Goal: Information Seeking & Learning: Learn about a topic

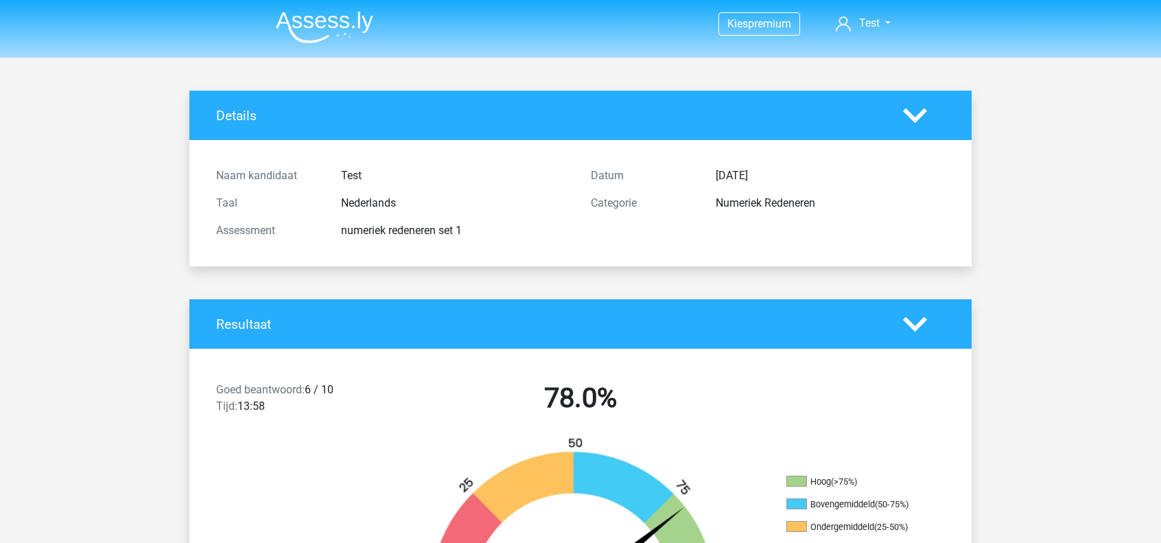
click at [327, 31] on img at bounding box center [324, 27] width 97 height 32
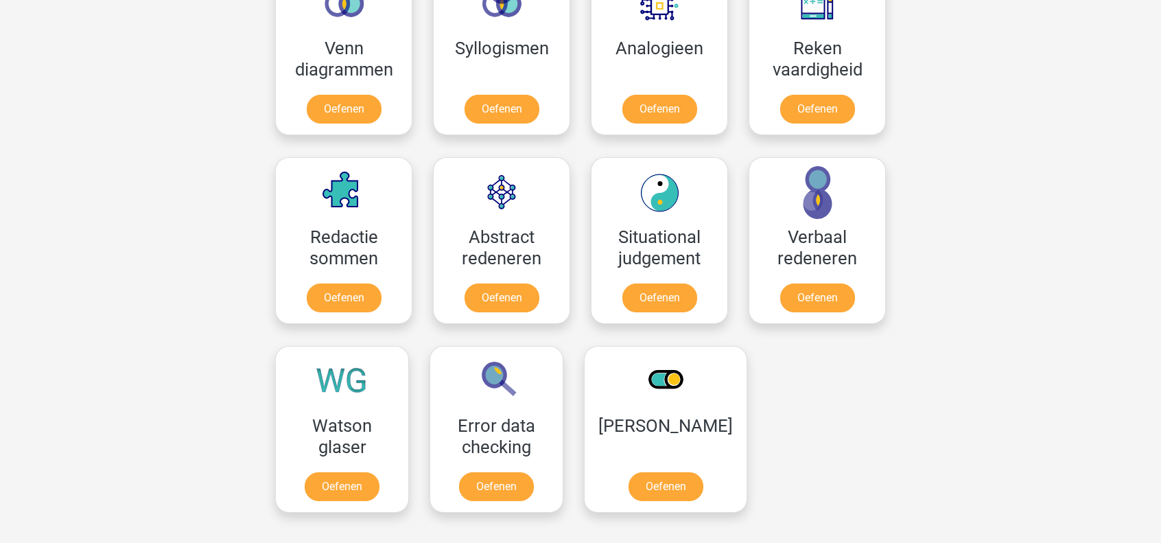
scroll to position [892, 0]
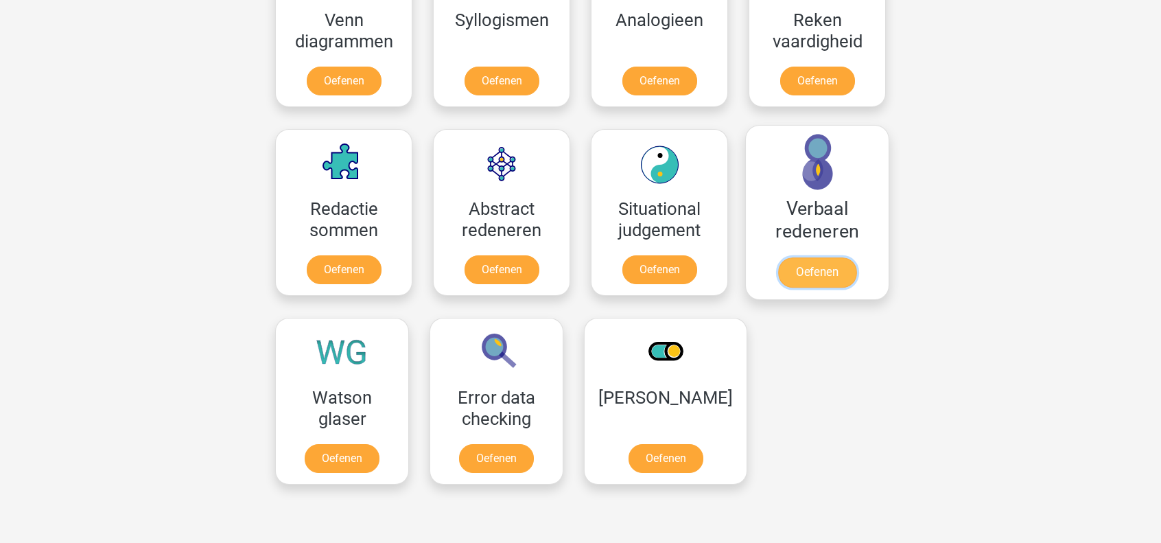
click at [816, 267] on link "Oefenen" at bounding box center [817, 272] width 78 height 30
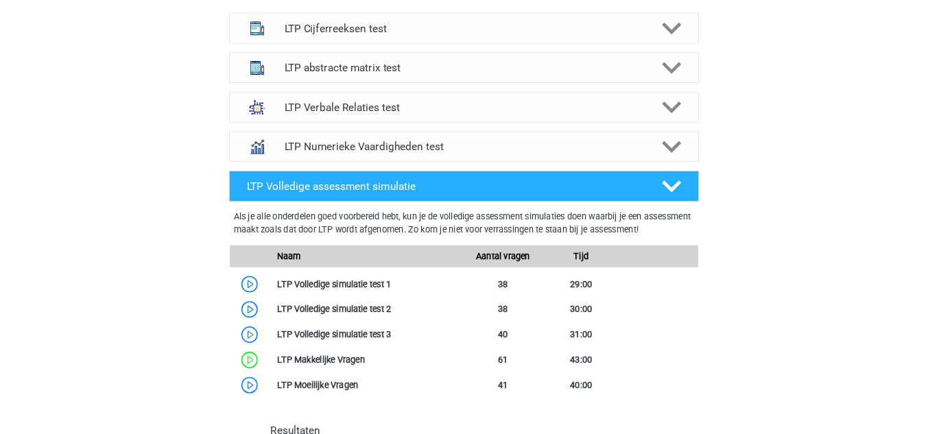
scroll to position [960, 0]
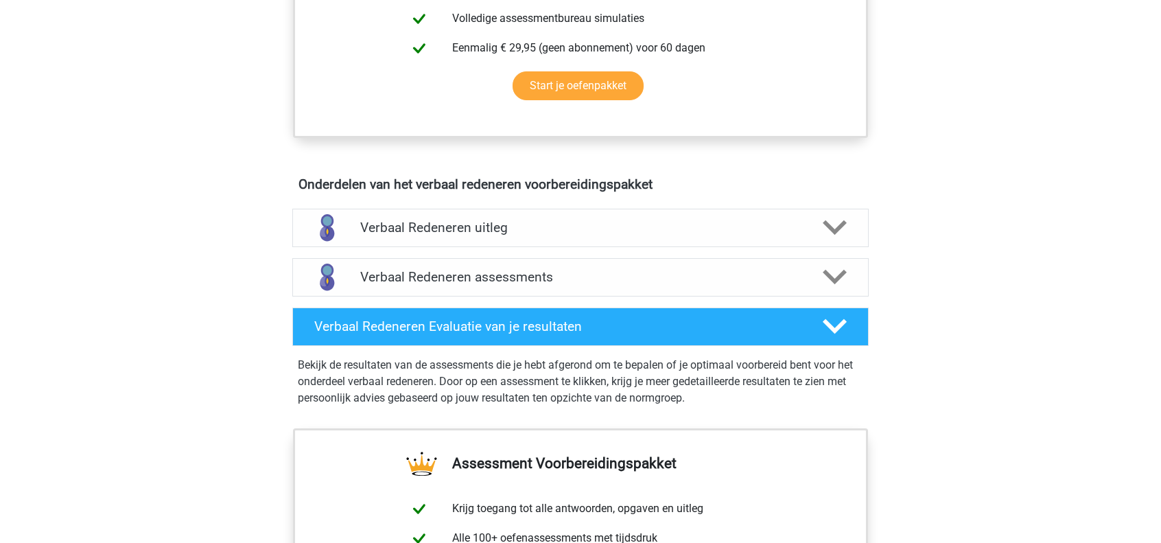
scroll to position [686, 0]
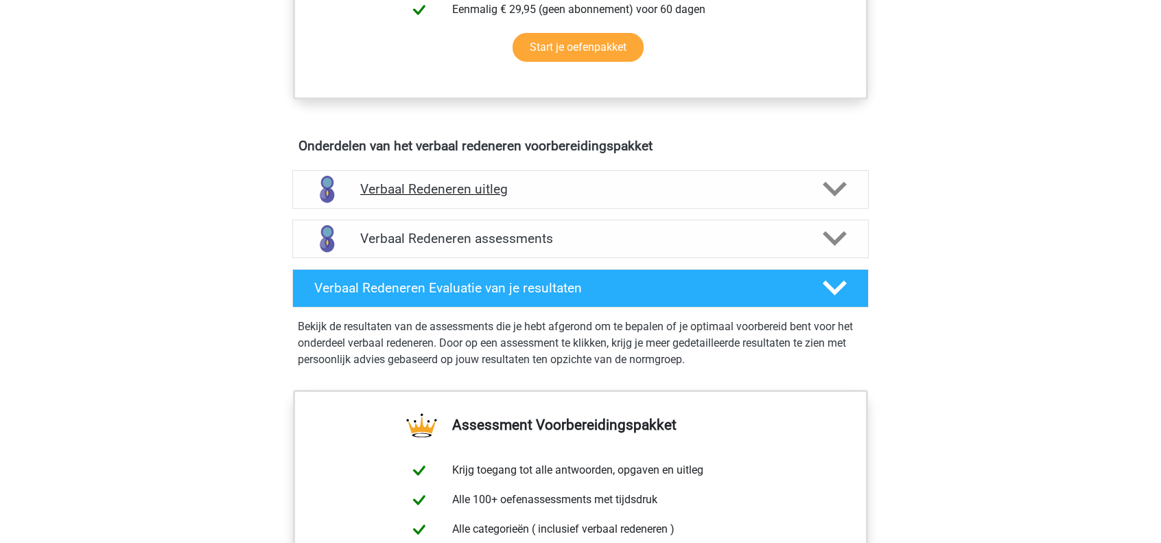
click at [473, 185] on h4 "Verbaal Redeneren uitleg" at bounding box center [580, 189] width 440 height 16
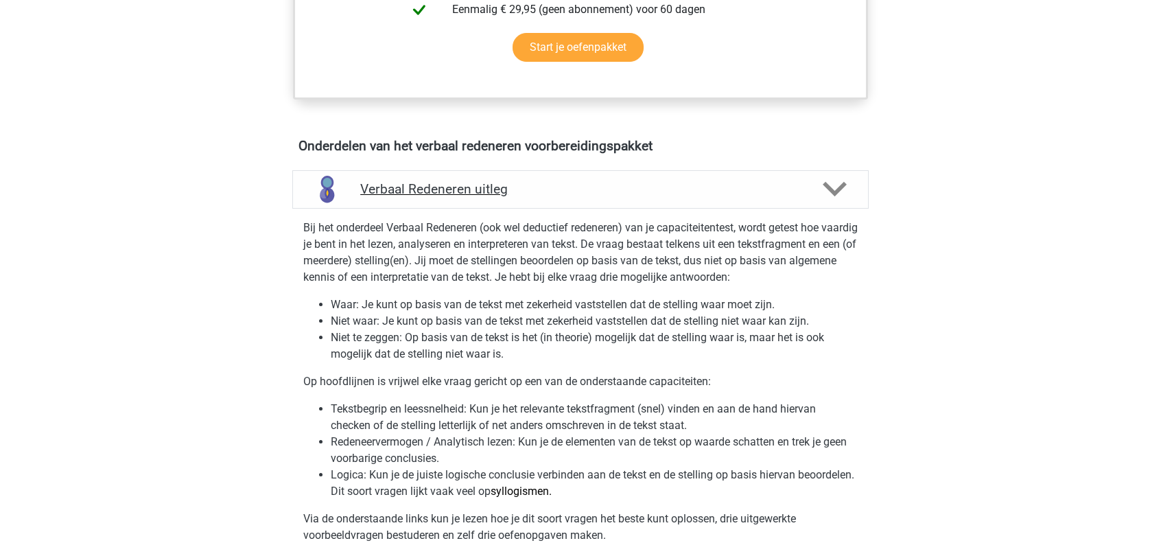
click at [473, 185] on h4 "Verbaal Redeneren uitleg" at bounding box center [580, 189] width 440 height 16
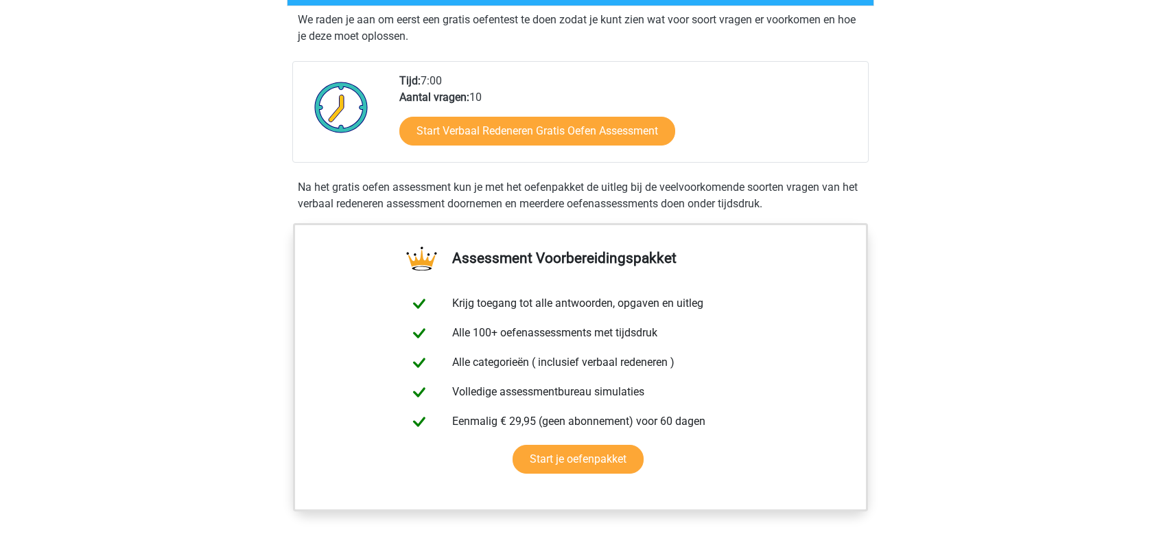
scroll to position [0, 0]
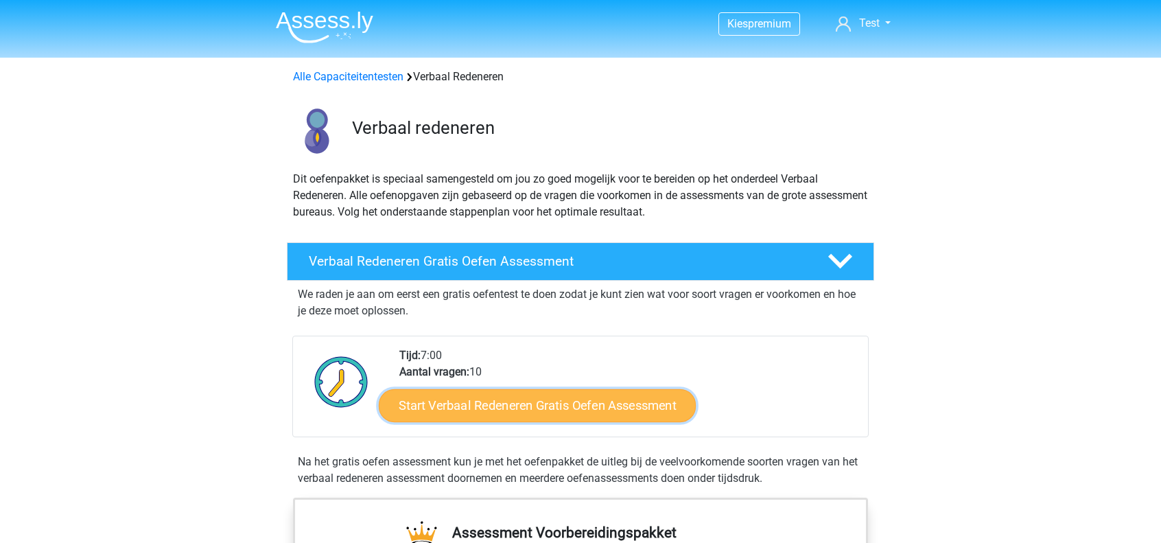
click at [556, 403] on link "Start Verbaal Redeneren Gratis Oefen Assessment" at bounding box center [537, 405] width 317 height 33
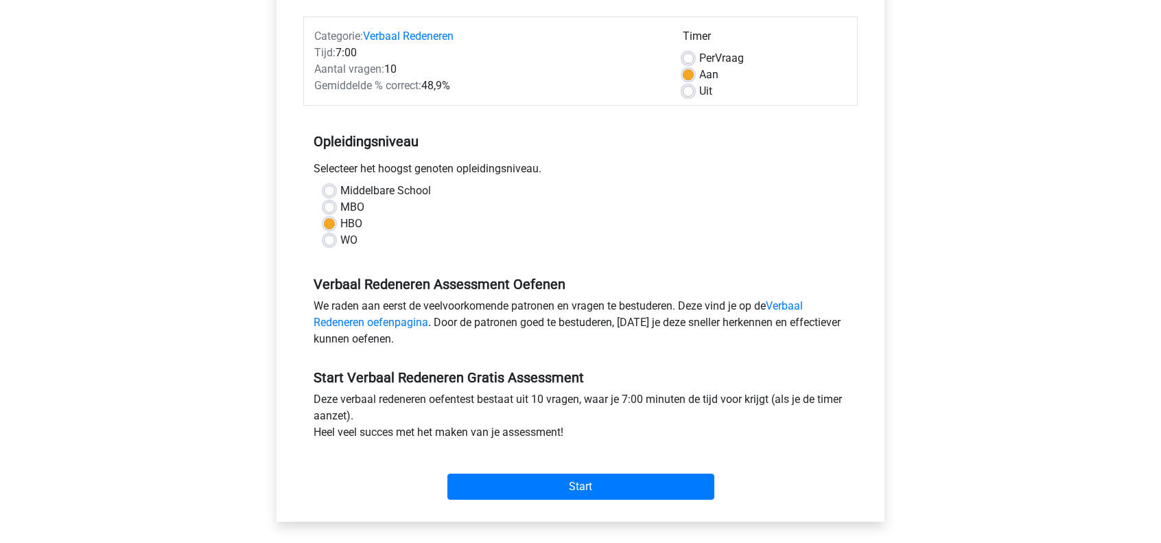
scroll to position [206, 0]
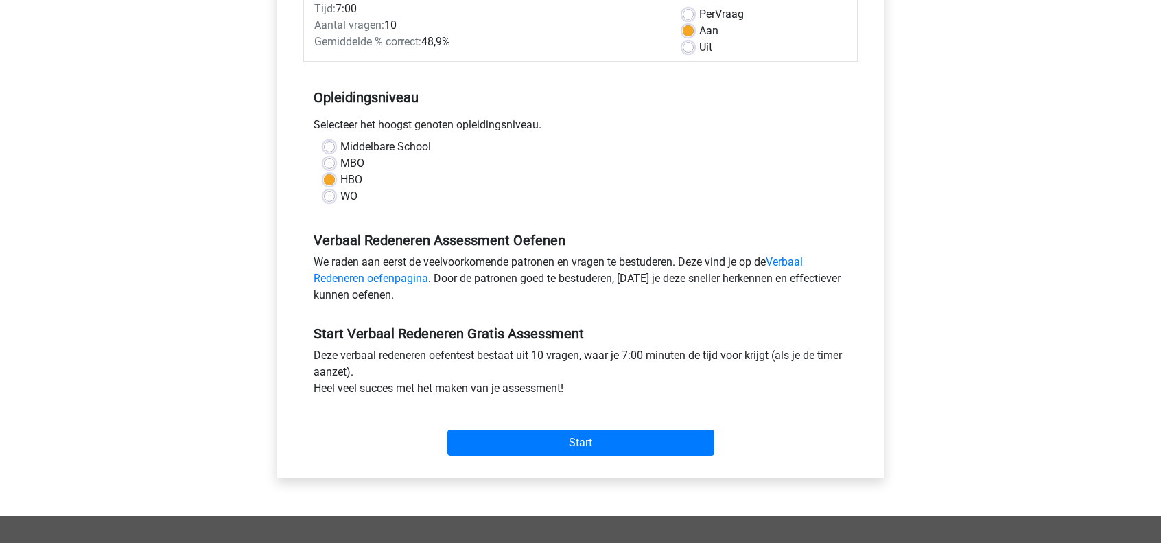
click at [340, 200] on label "WO" at bounding box center [348, 196] width 17 height 16
click at [326, 200] on input "WO" at bounding box center [329, 195] width 11 height 14
radio input "true"
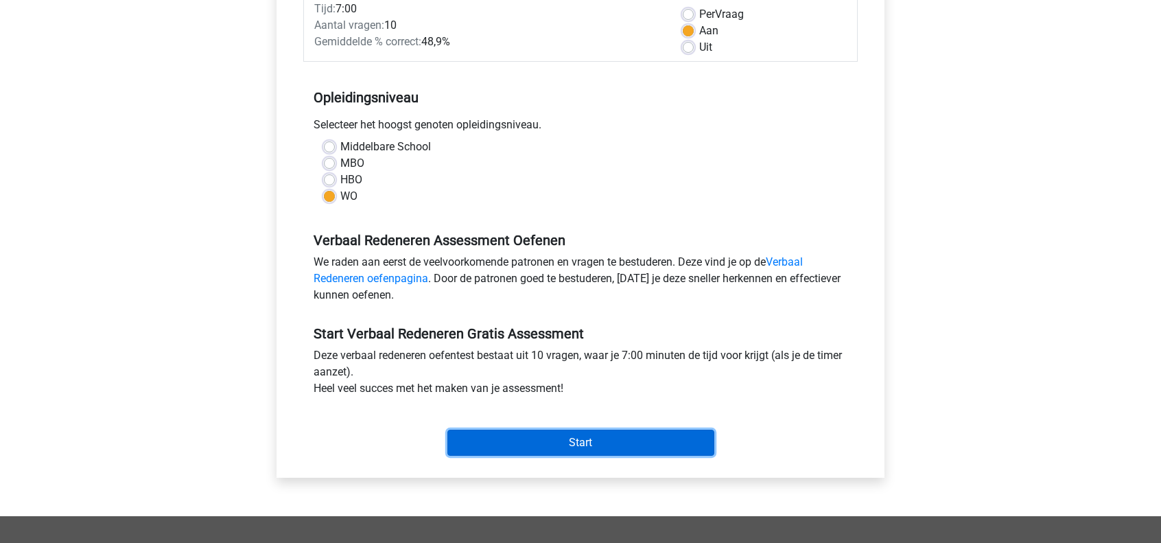
click at [512, 446] on input "Start" at bounding box center [580, 442] width 267 height 26
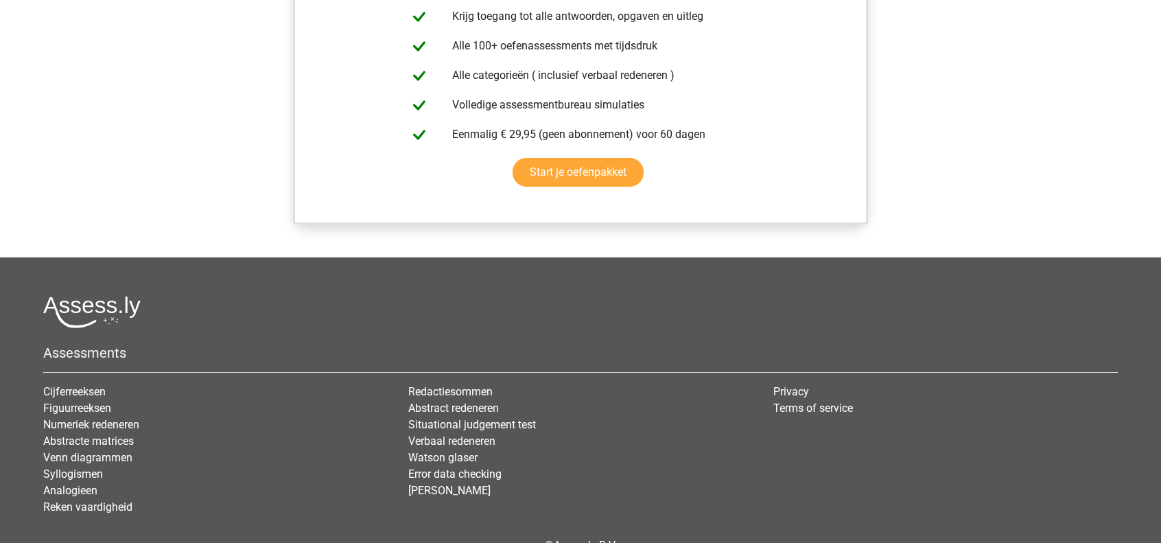
scroll to position [1166, 0]
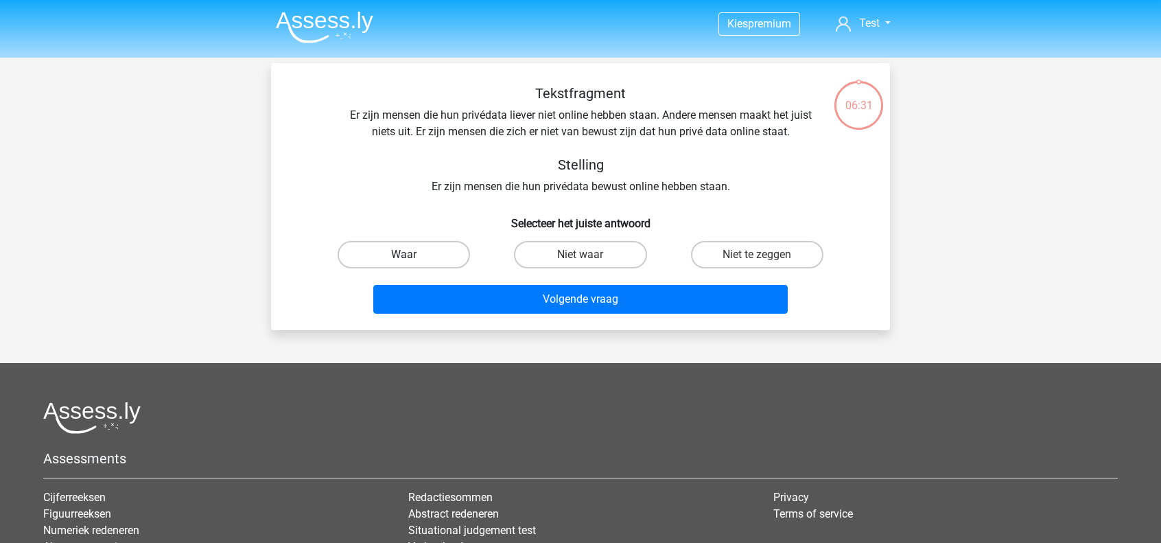
click at [440, 248] on label "Waar" at bounding box center [403, 254] width 132 height 27
click at [413, 254] on input "Waar" at bounding box center [408, 258] width 9 height 9
radio input "true"
click at [733, 254] on label "Niet te zeggen" at bounding box center [757, 254] width 132 height 27
click at [757, 254] on input "Niet te zeggen" at bounding box center [761, 258] width 9 height 9
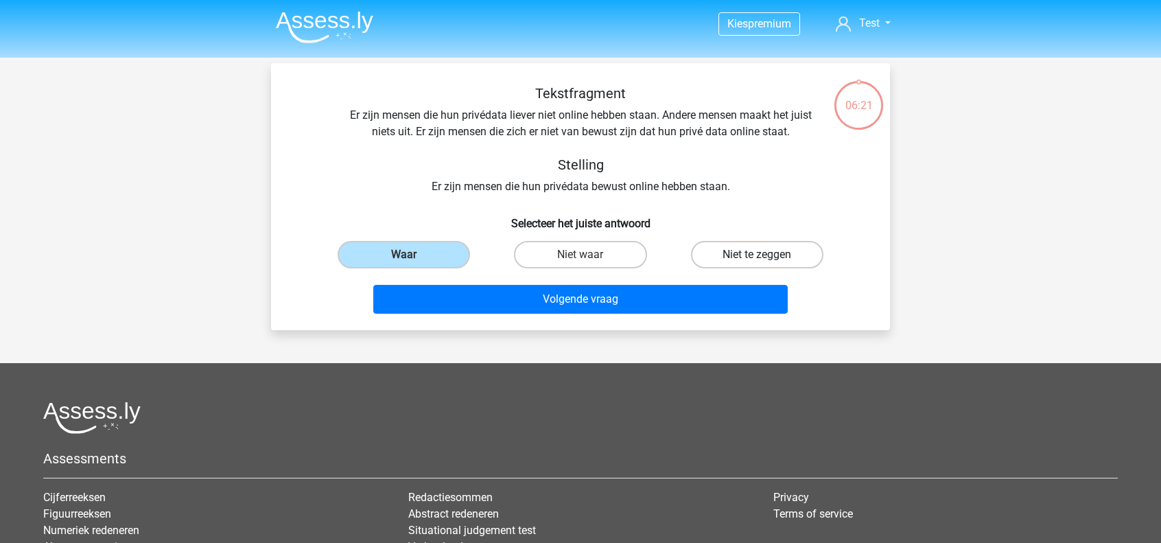
radio input "true"
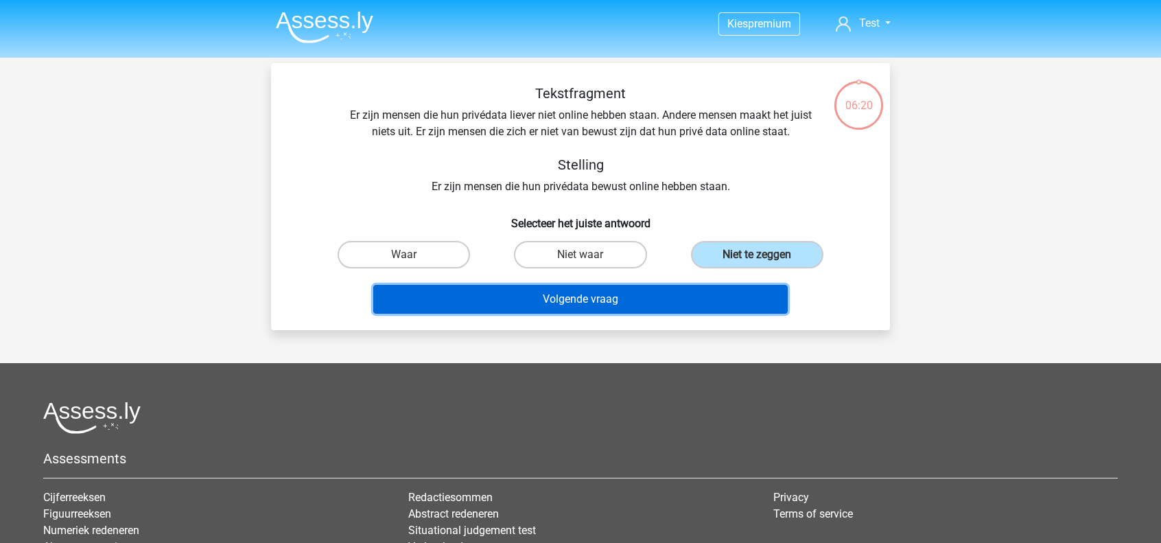
click at [620, 301] on button "Volgende vraag" at bounding box center [580, 299] width 415 height 29
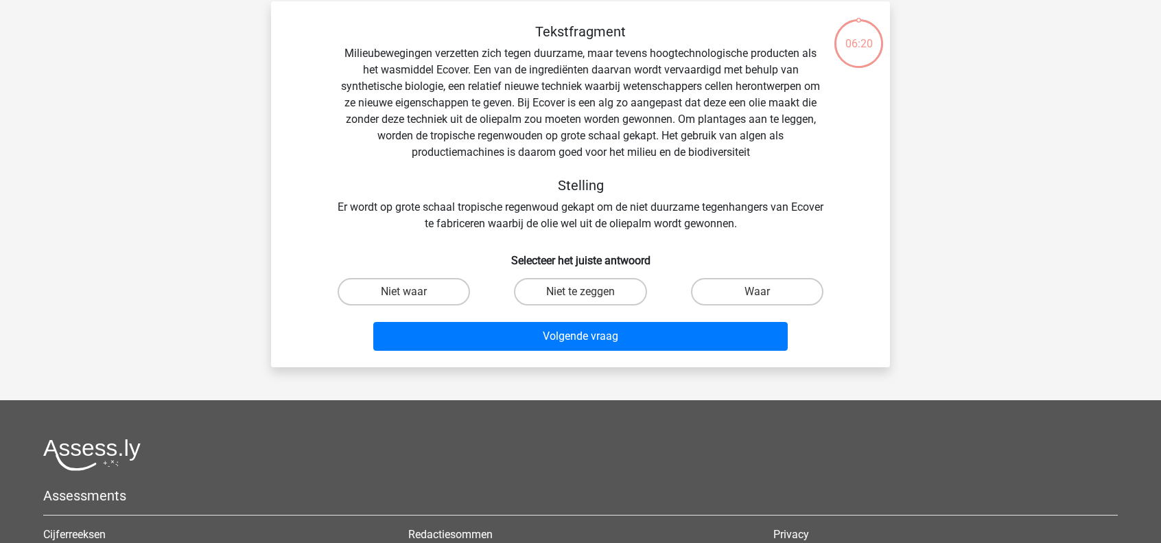
scroll to position [63, 0]
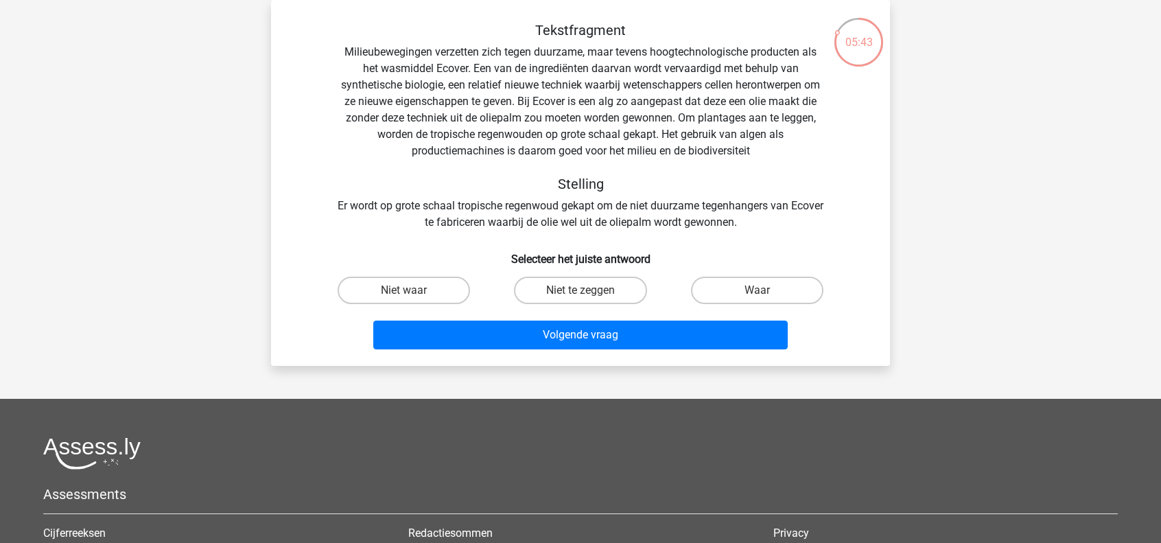
click at [583, 290] on input "Niet te zeggen" at bounding box center [584, 294] width 9 height 9
radio input "true"
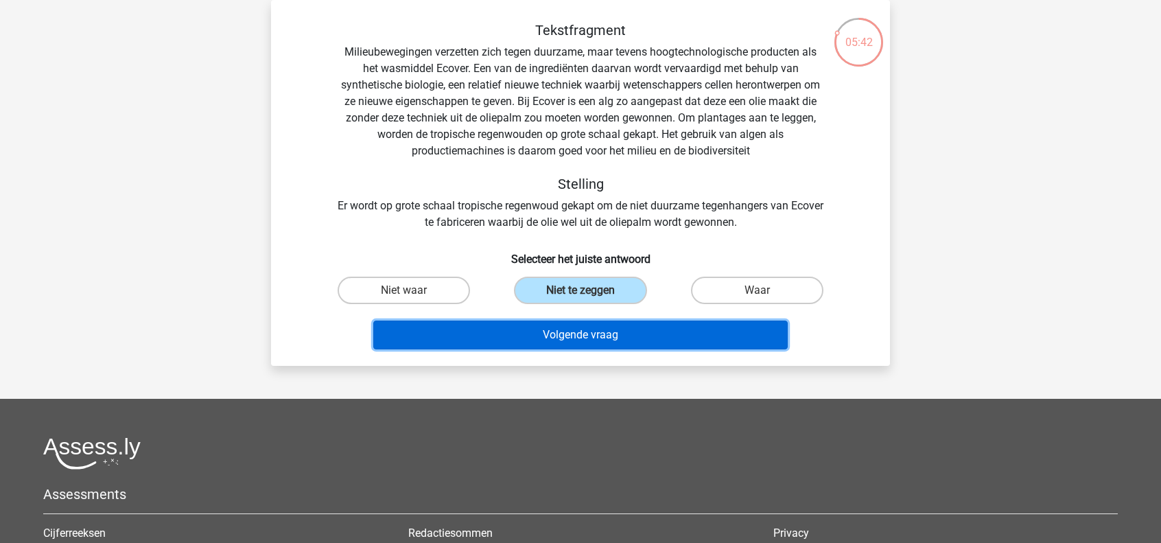
click at [630, 340] on button "Volgende vraag" at bounding box center [580, 334] width 415 height 29
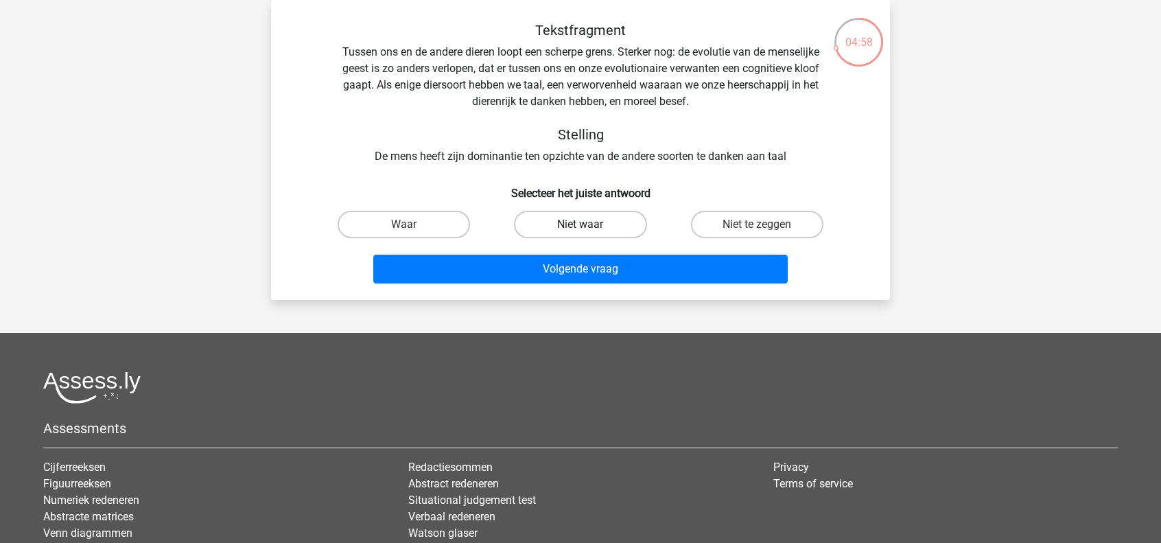
click at [614, 228] on label "Niet waar" at bounding box center [580, 224] width 132 height 27
click at [589, 228] on input "Niet waar" at bounding box center [584, 228] width 9 height 9
radio input "true"
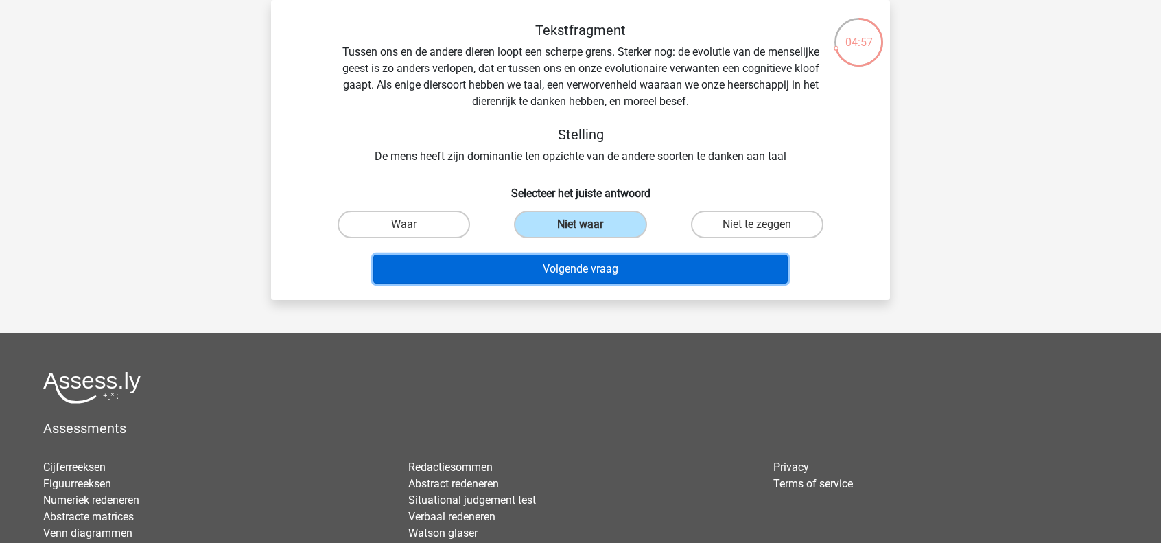
click at [602, 272] on button "Volgende vraag" at bounding box center [580, 268] width 415 height 29
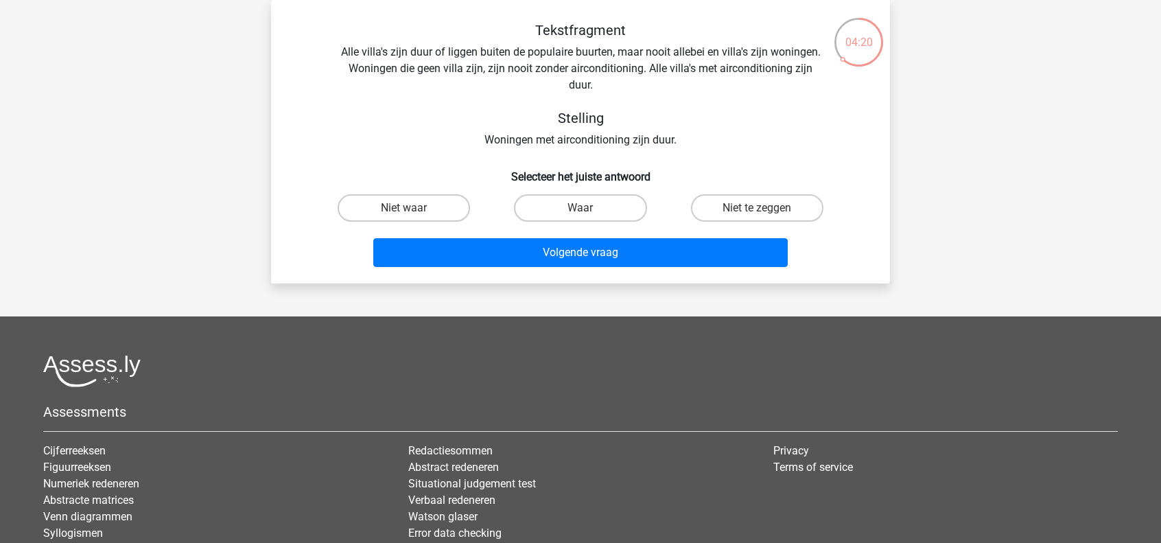
click at [409, 212] on input "Niet waar" at bounding box center [408, 212] width 9 height 9
radio input "true"
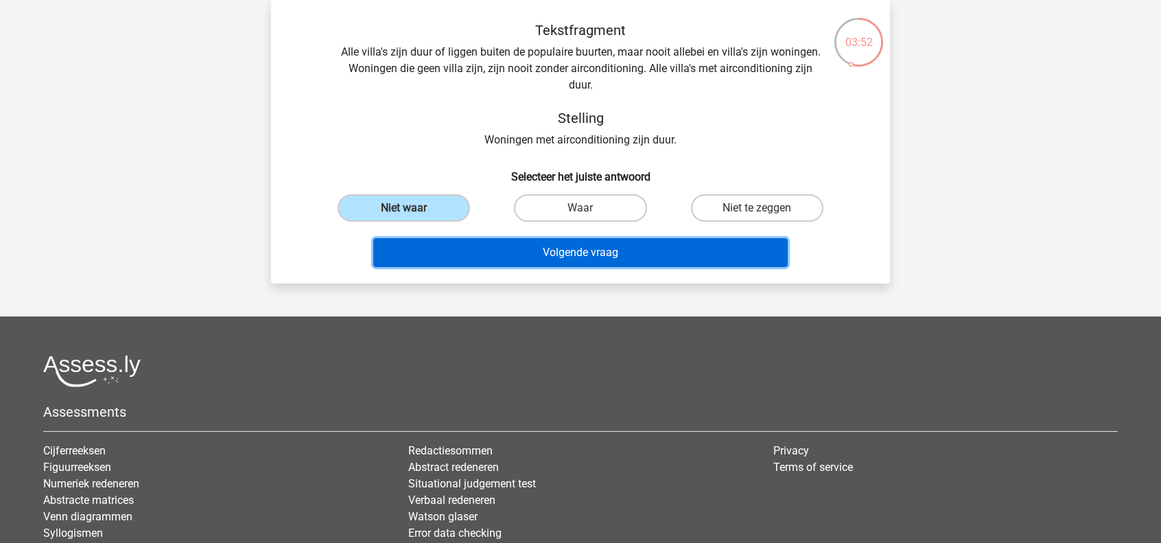
click at [538, 255] on button "Volgende vraag" at bounding box center [580, 252] width 415 height 29
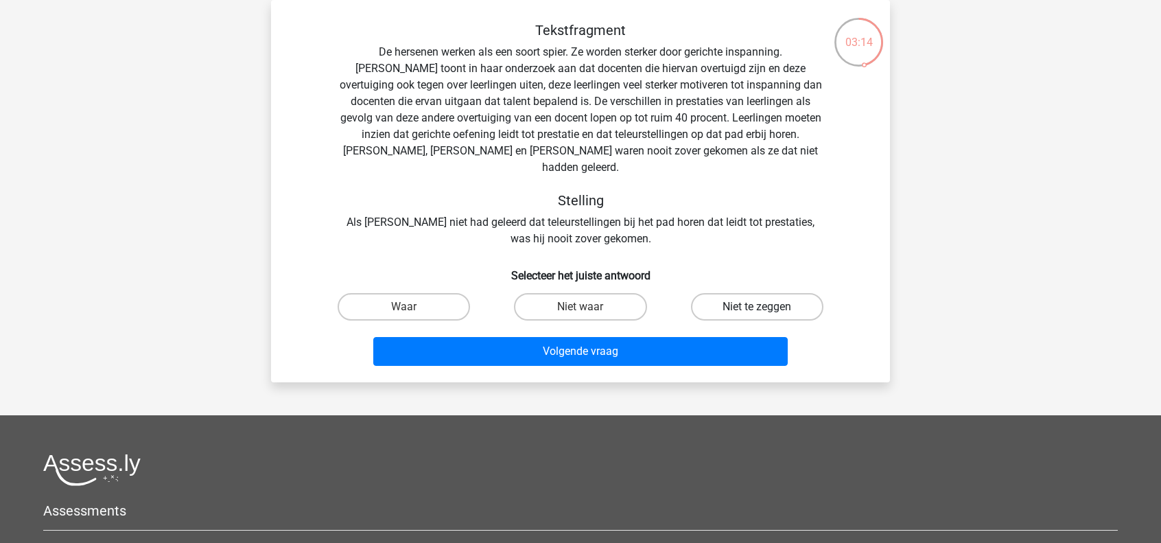
click at [731, 296] on label "Niet te zeggen" at bounding box center [757, 306] width 132 height 27
click at [757, 307] on input "Niet te zeggen" at bounding box center [761, 311] width 9 height 9
radio input "true"
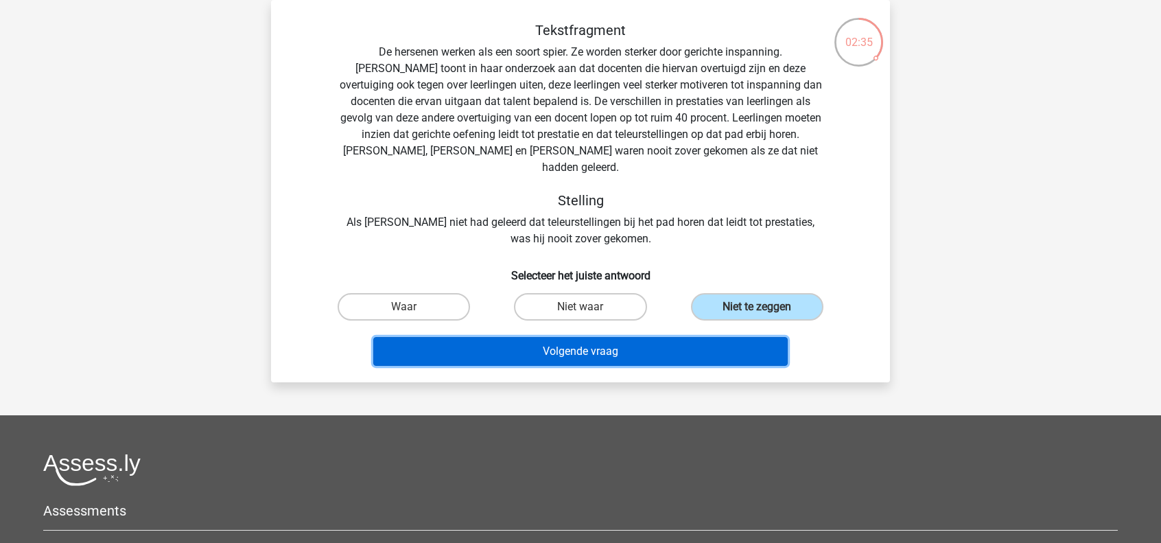
click at [574, 337] on button "Volgende vraag" at bounding box center [580, 351] width 415 height 29
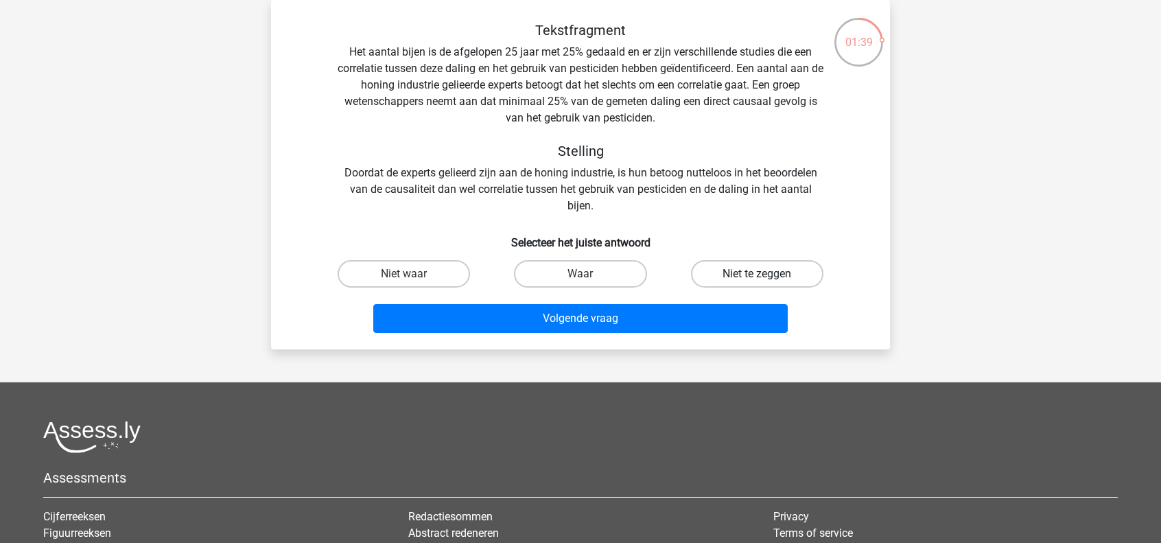
click at [771, 278] on label "Niet te zeggen" at bounding box center [757, 273] width 132 height 27
click at [765, 278] on input "Niet te zeggen" at bounding box center [761, 278] width 9 height 9
radio input "true"
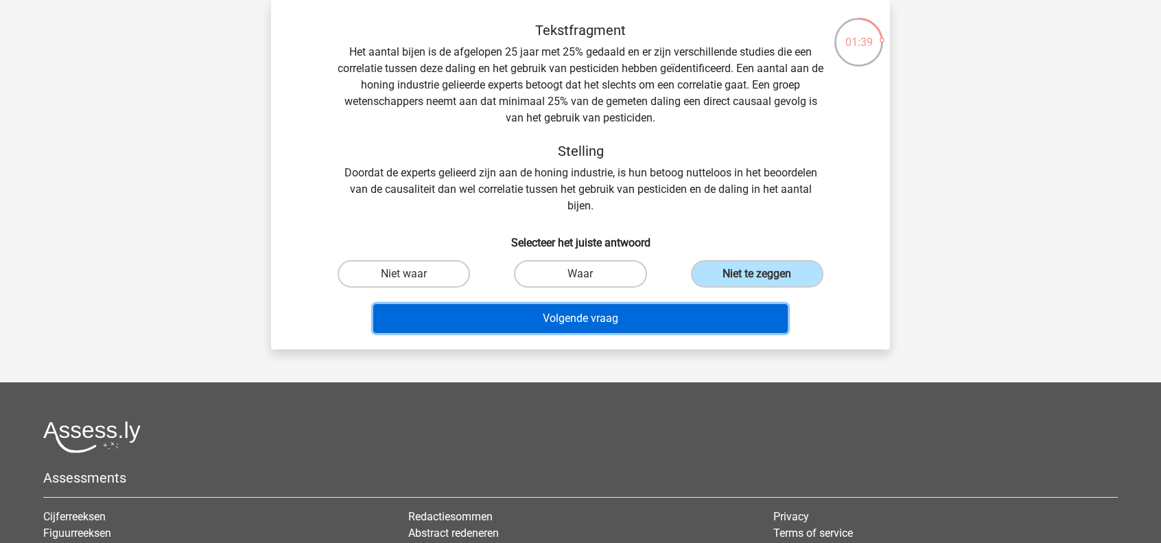
click at [691, 320] on button "Volgende vraag" at bounding box center [580, 318] width 415 height 29
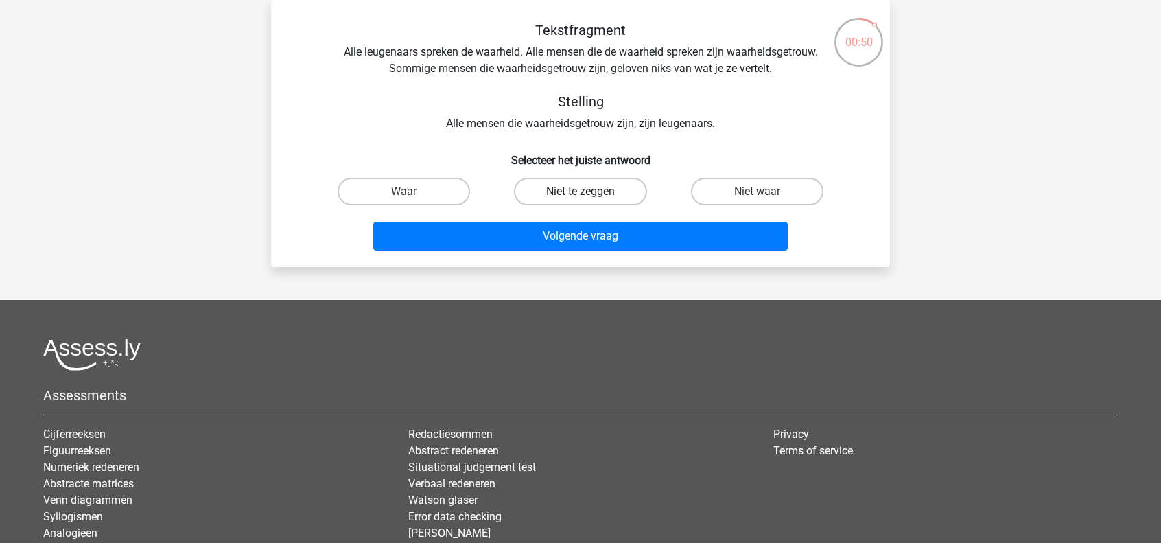
click at [612, 202] on label "Niet te zeggen" at bounding box center [580, 191] width 132 height 27
click at [589, 200] on input "Niet te zeggen" at bounding box center [584, 195] width 9 height 9
radio input "true"
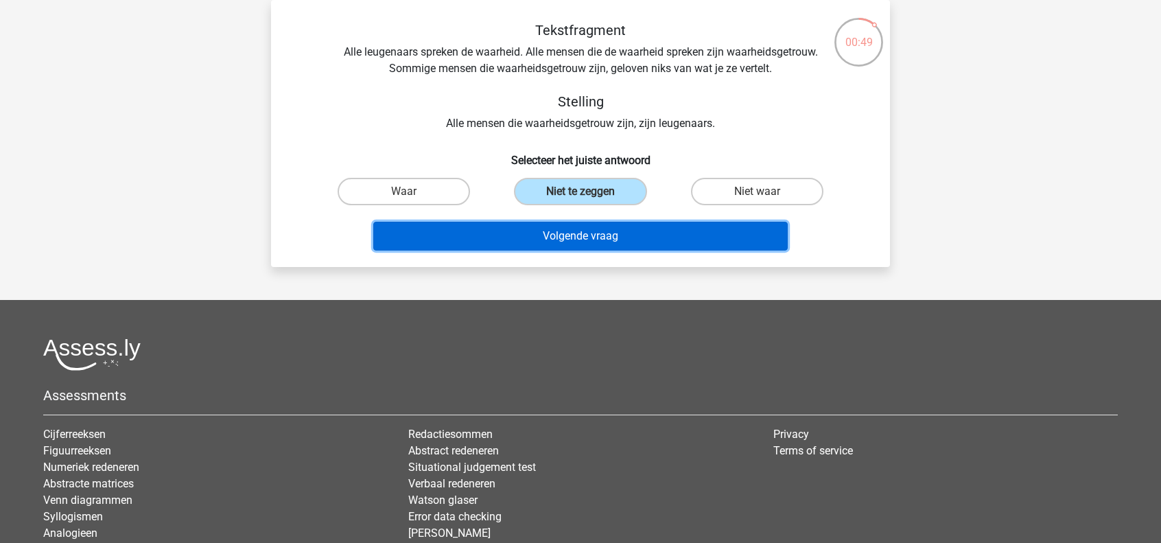
click at [664, 242] on button "Volgende vraag" at bounding box center [580, 236] width 415 height 29
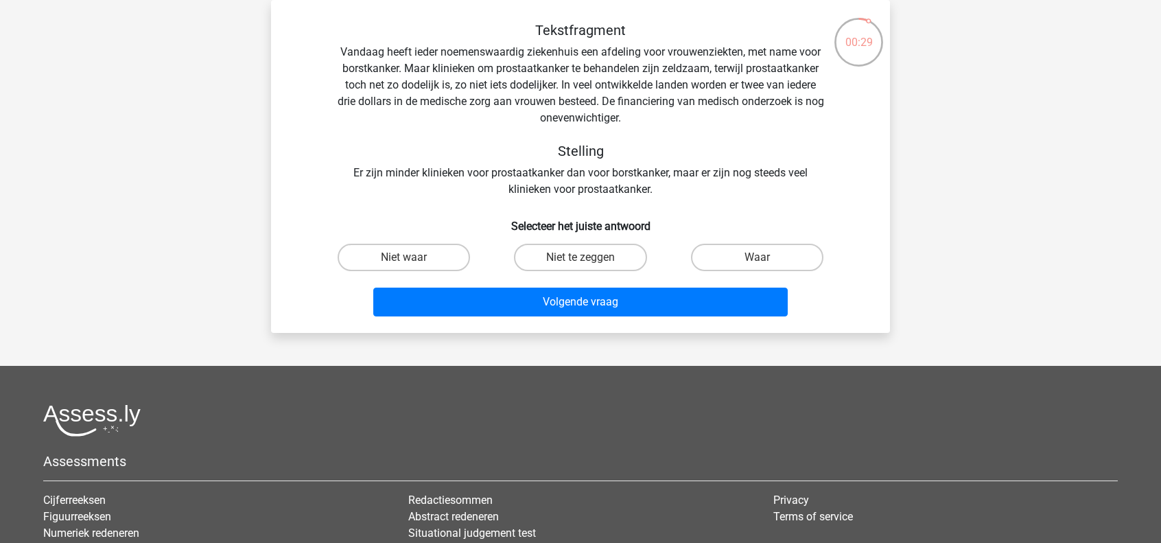
click at [580, 265] on input "Niet te zeggen" at bounding box center [584, 261] width 9 height 9
radio input "true"
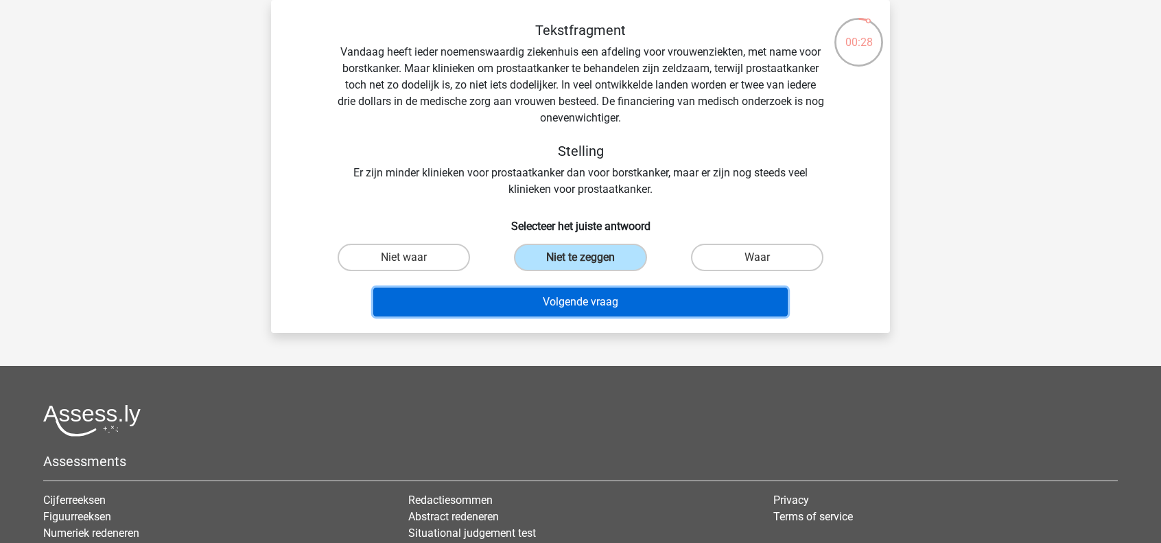
click at [573, 299] on button "Volgende vraag" at bounding box center [580, 301] width 415 height 29
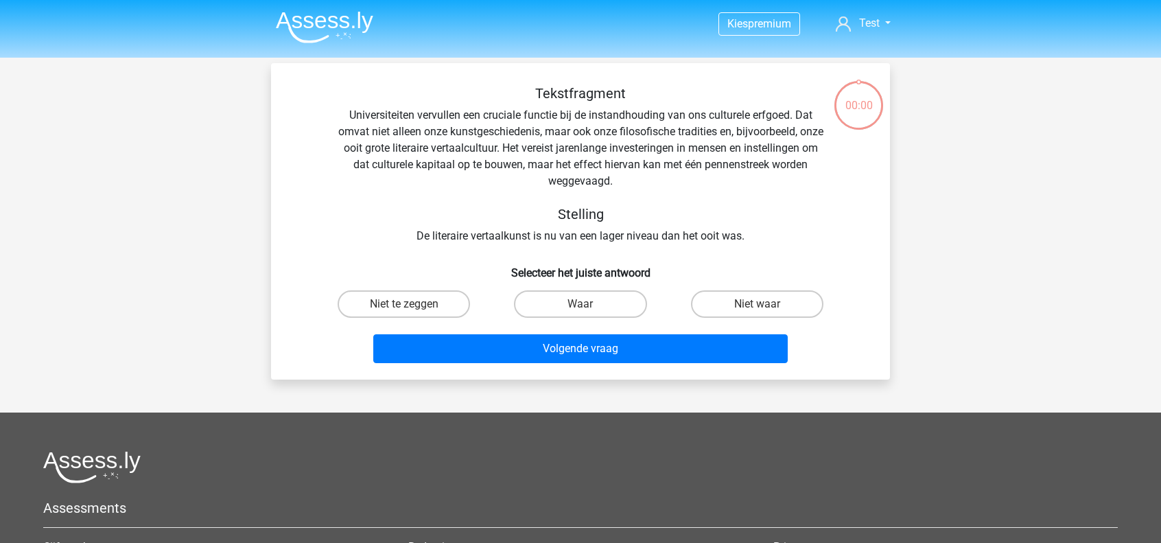
scroll to position [63, 0]
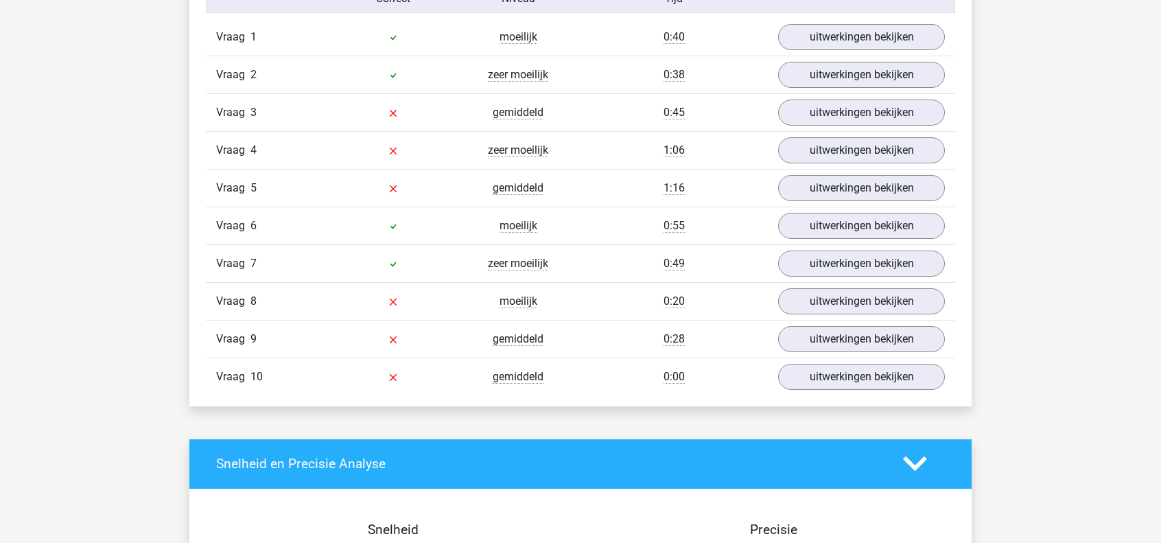
scroll to position [1029, 0]
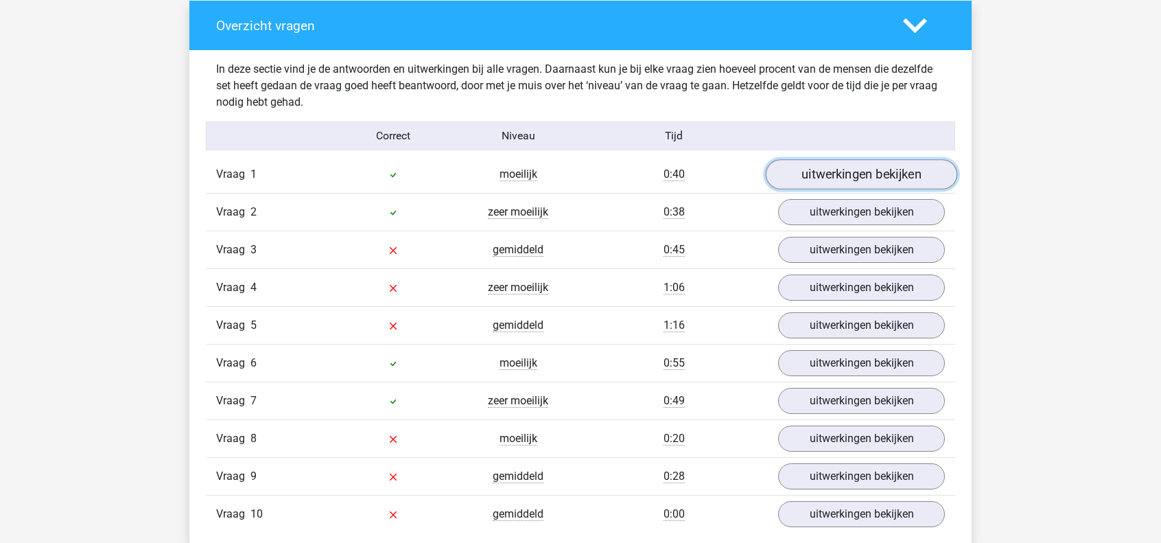
click at [818, 173] on link "uitwerkingen bekijken" at bounding box center [860, 174] width 191 height 30
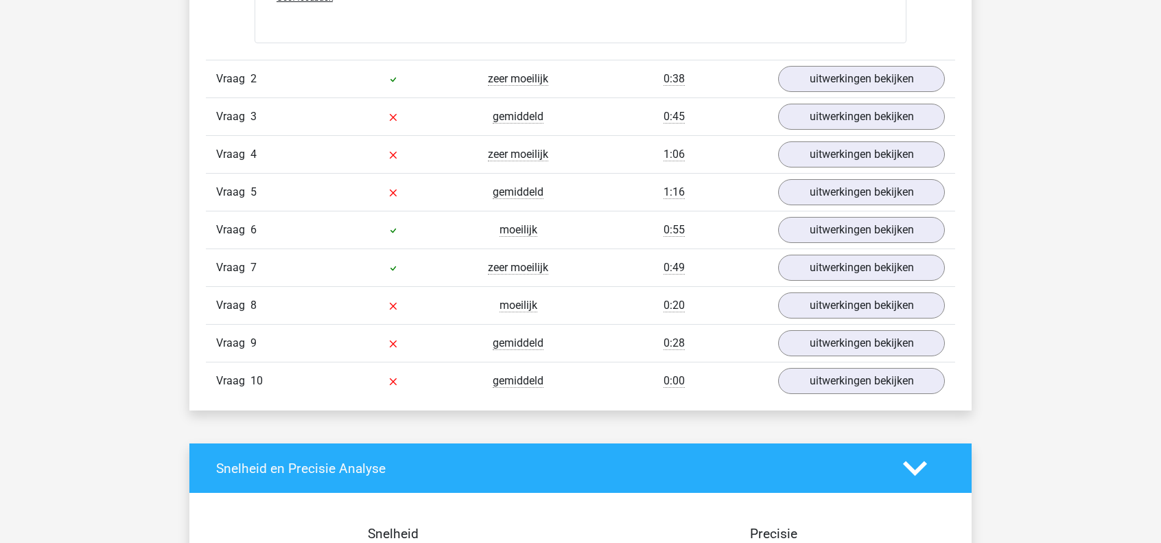
scroll to position [1372, 0]
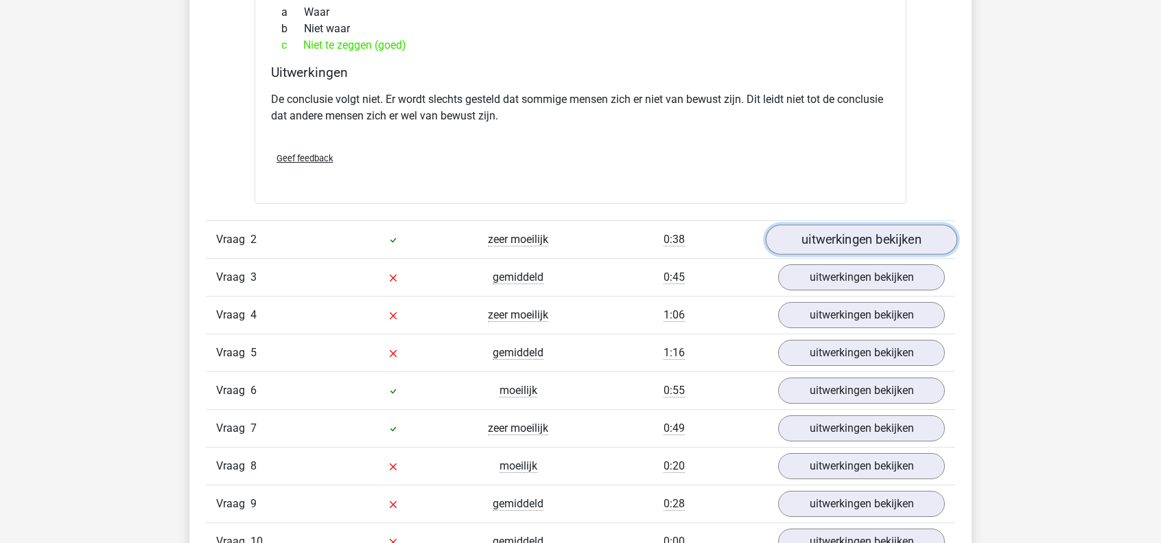
click at [822, 235] on link "uitwerkingen bekijken" at bounding box center [860, 239] width 191 height 30
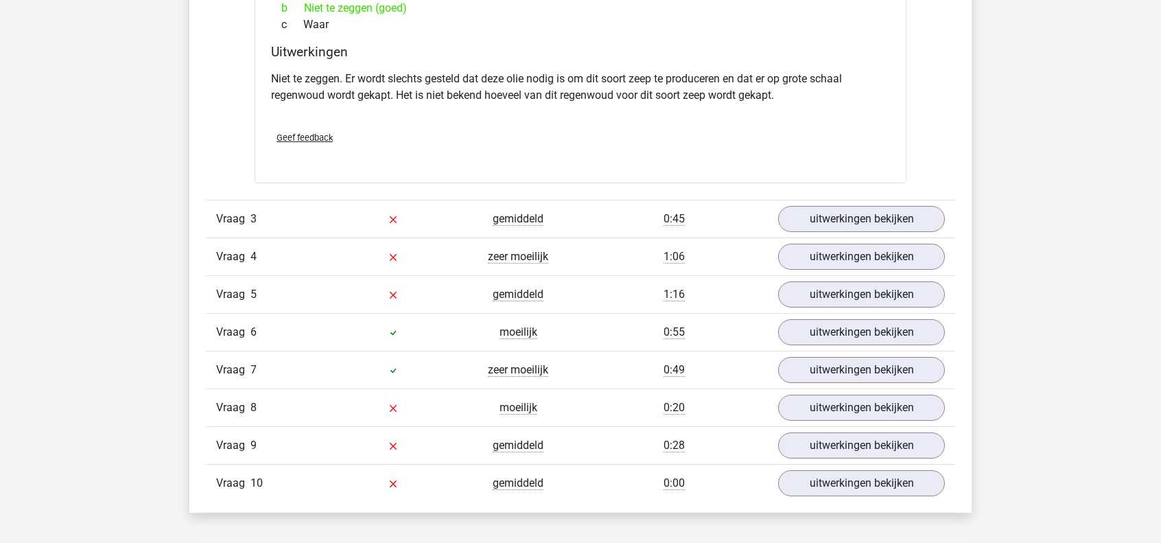
scroll to position [1921, 0]
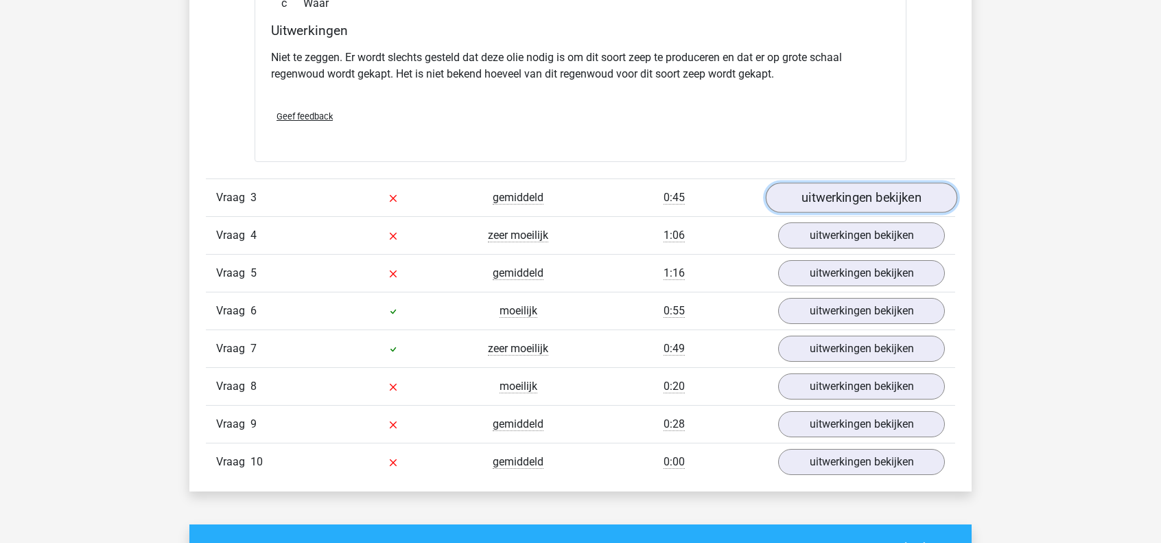
click at [819, 196] on link "uitwerkingen bekijken" at bounding box center [860, 197] width 191 height 30
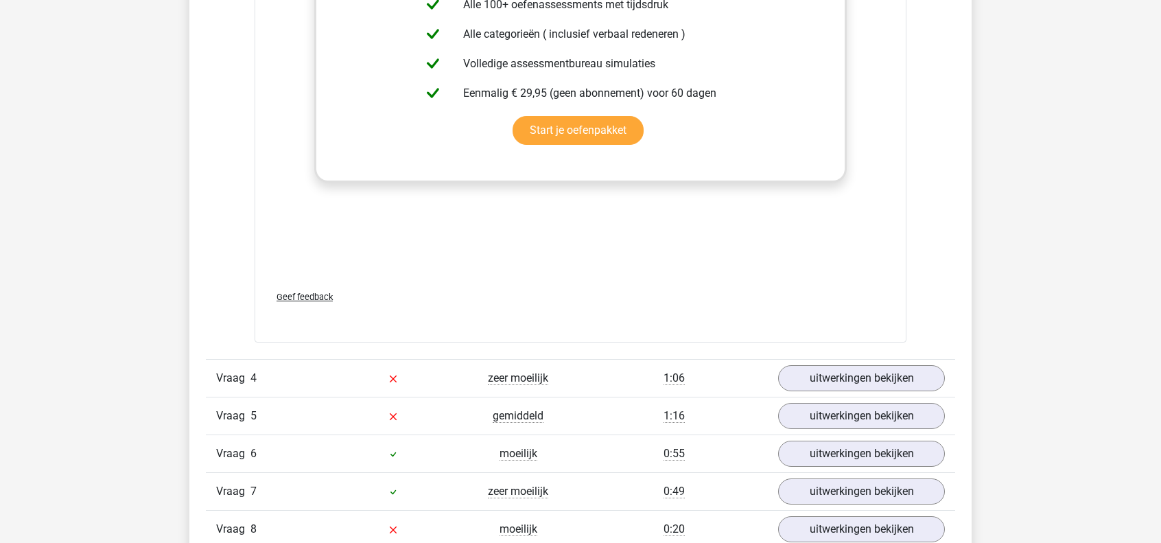
scroll to position [2538, 0]
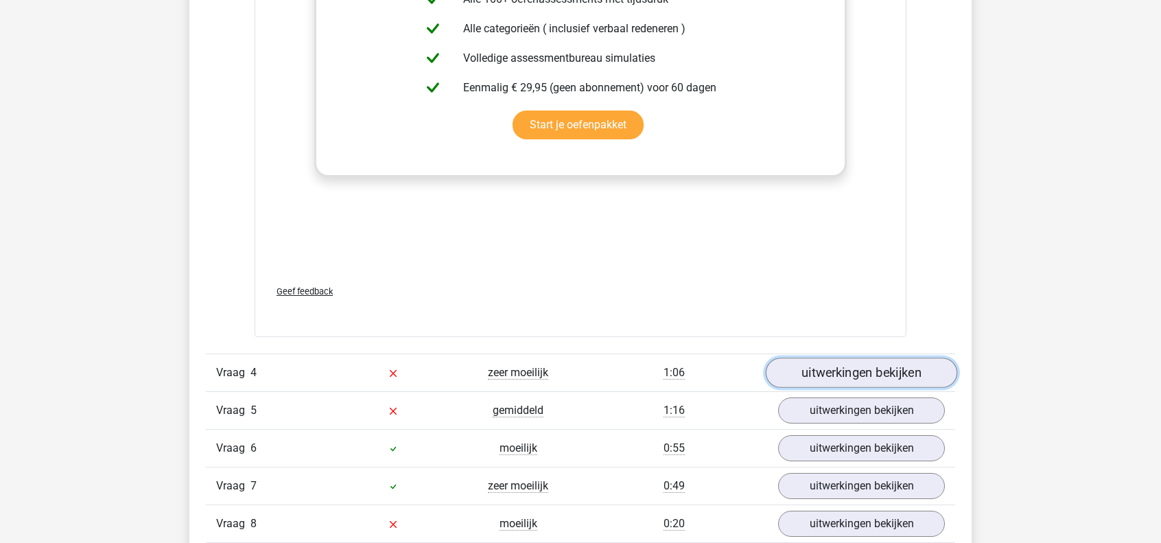
click at [824, 361] on link "uitwerkingen bekijken" at bounding box center [860, 373] width 191 height 30
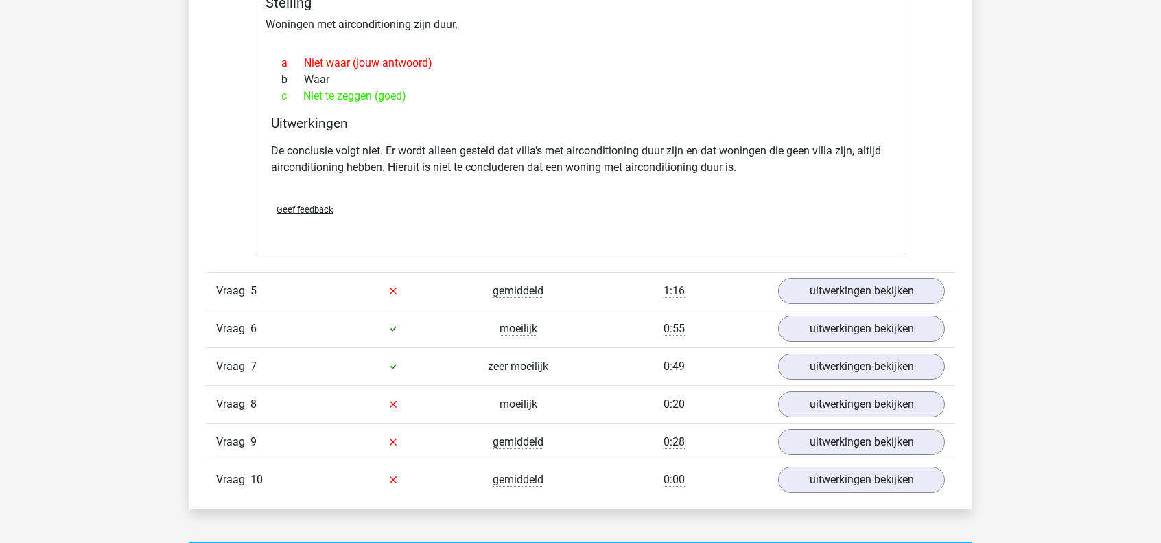
scroll to position [3087, 0]
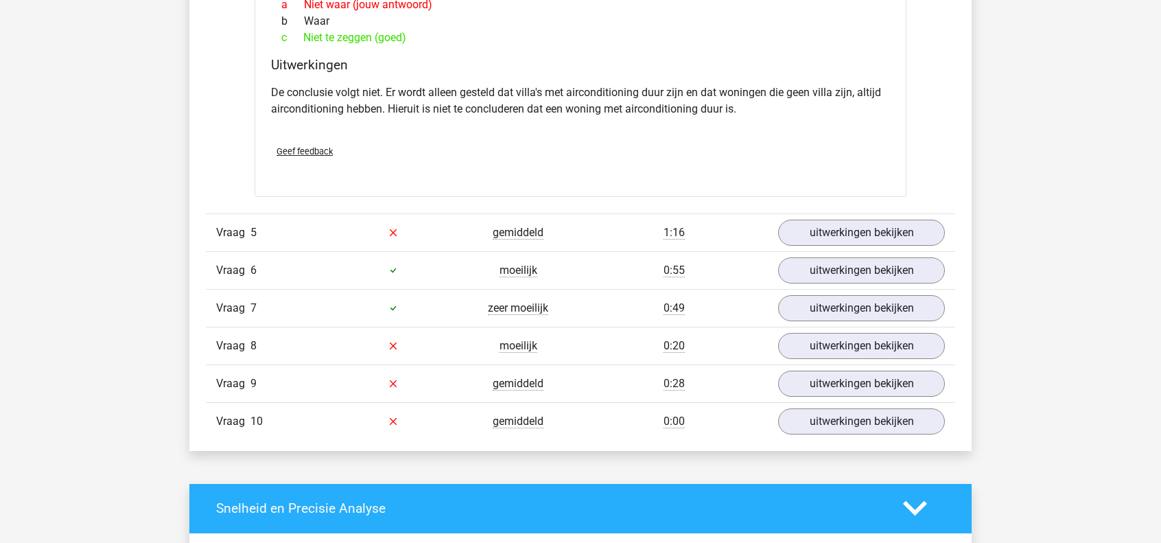
click at [888, 239] on div "Vraag 5 gemiddeld 1:16 uitwerkingen bekijken" at bounding box center [580, 232] width 749 height 38
click at [892, 233] on link "uitwerkingen bekijken" at bounding box center [860, 232] width 191 height 30
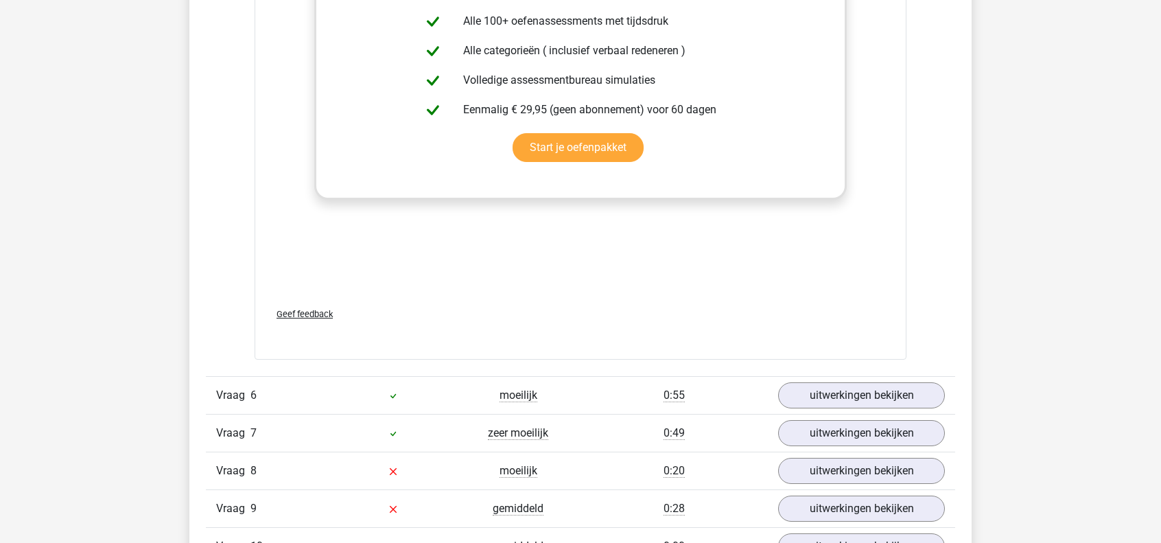
scroll to position [4047, 0]
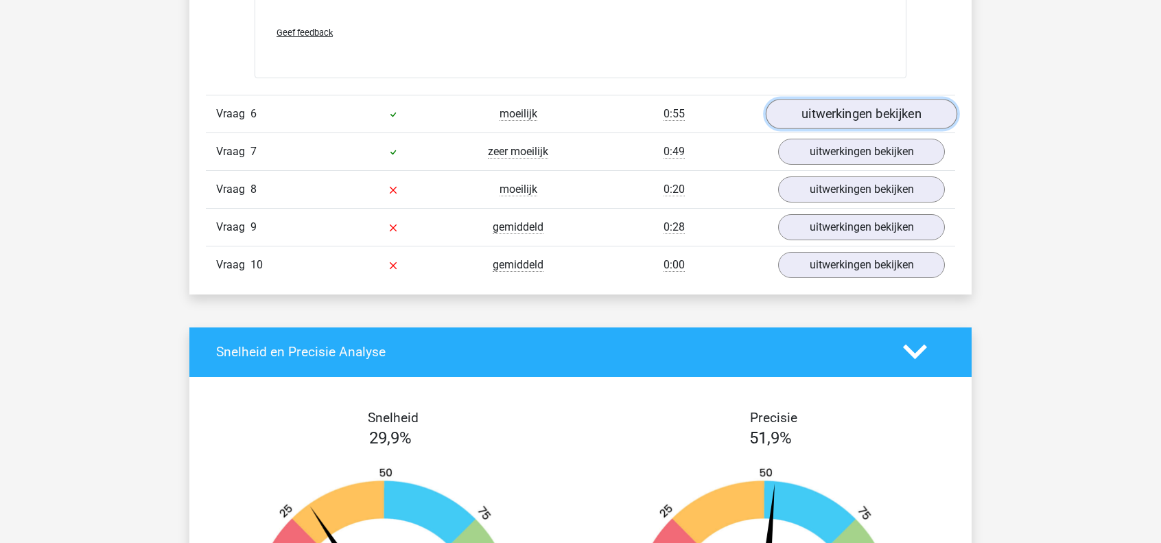
click at [803, 99] on link "uitwerkingen bekijken" at bounding box center [860, 114] width 191 height 30
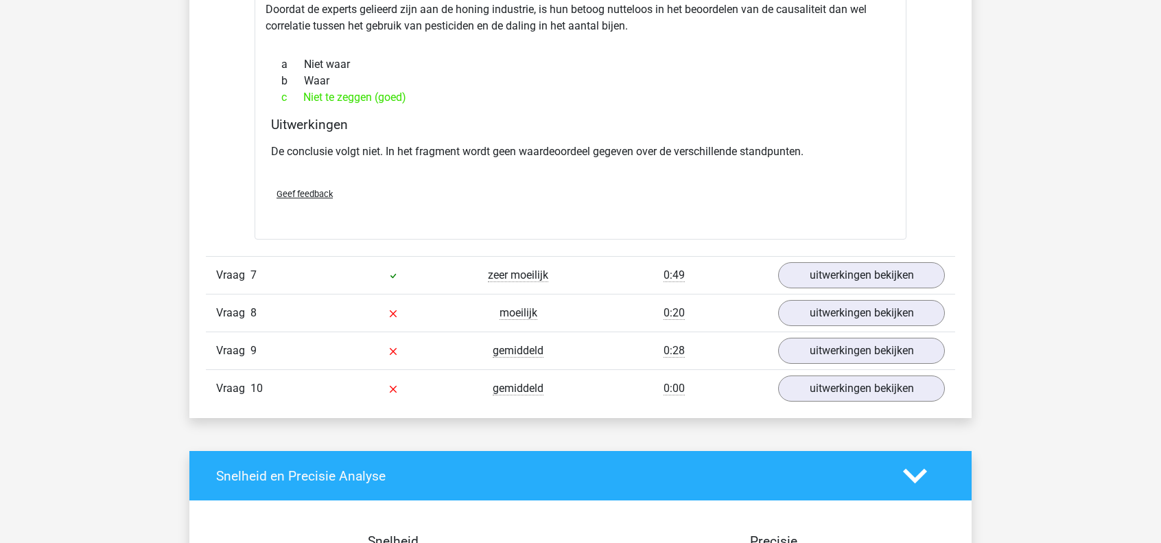
scroll to position [4390, 0]
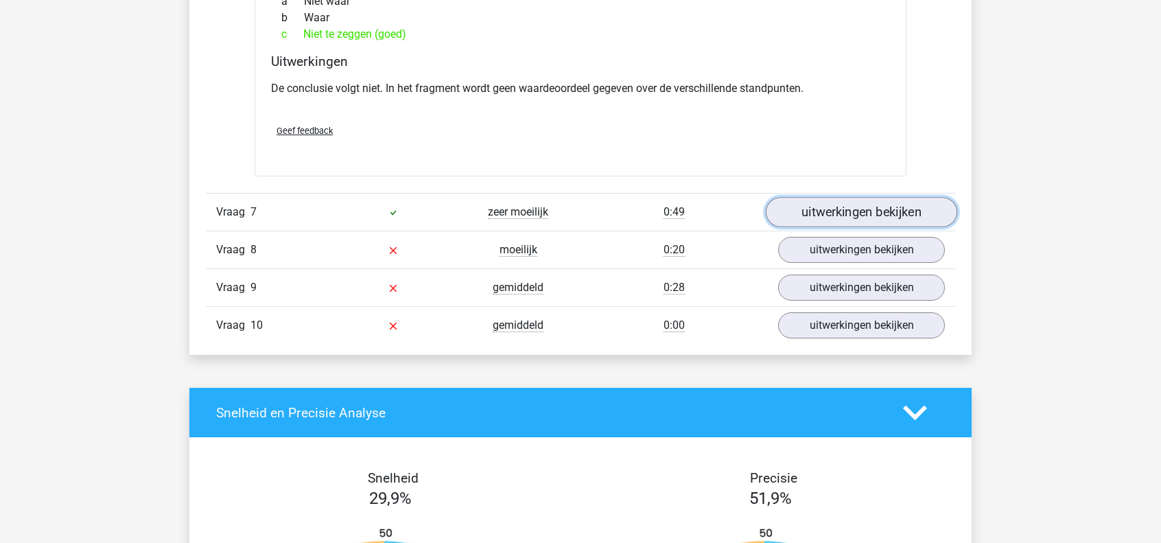
click at [829, 212] on link "uitwerkingen bekijken" at bounding box center [860, 212] width 191 height 30
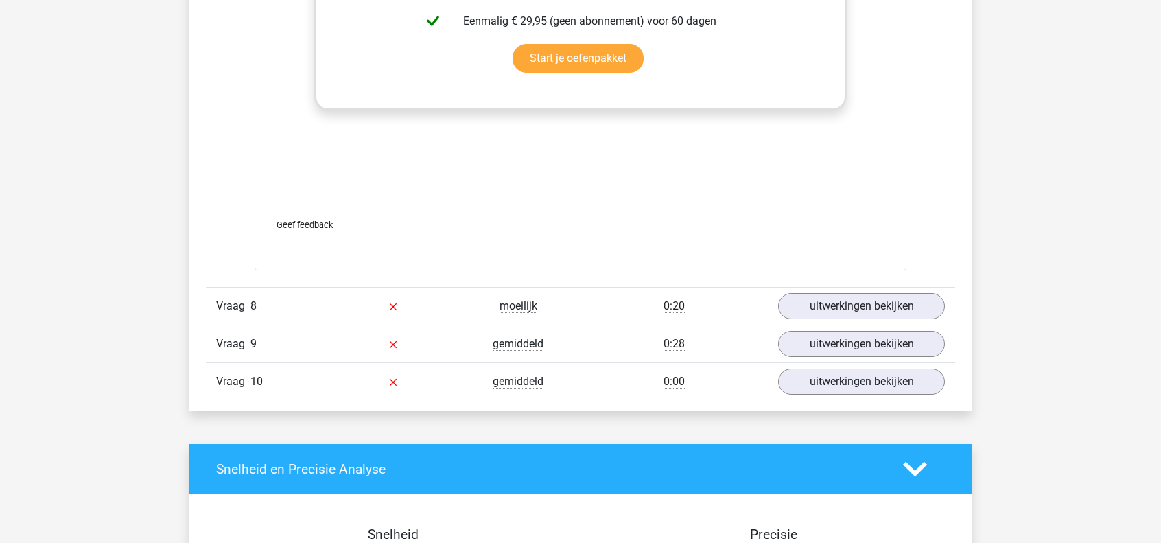
scroll to position [5076, 0]
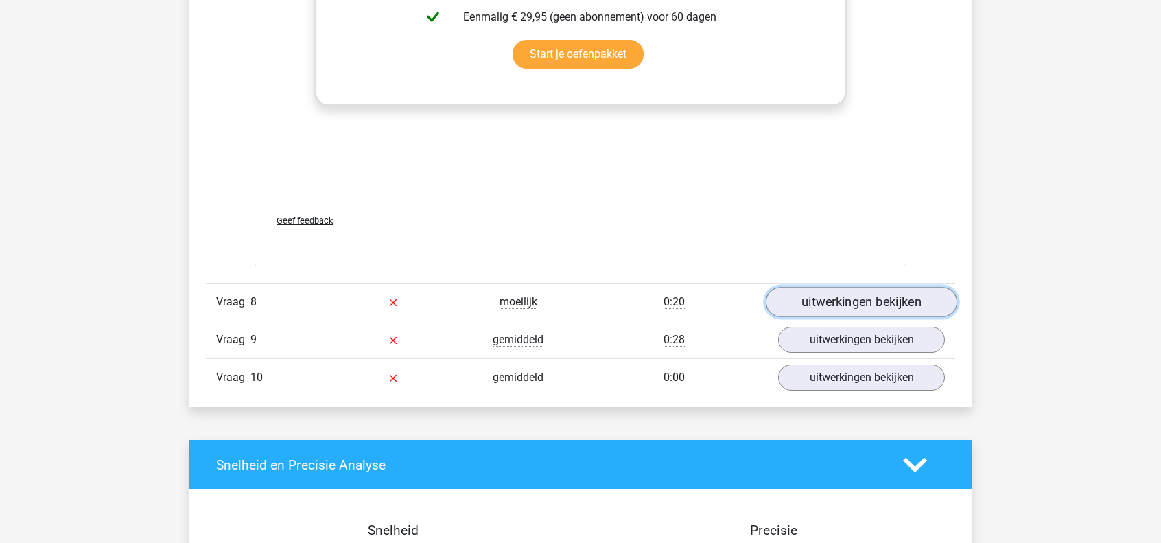
click at [878, 289] on link "uitwerkingen bekijken" at bounding box center [860, 302] width 191 height 30
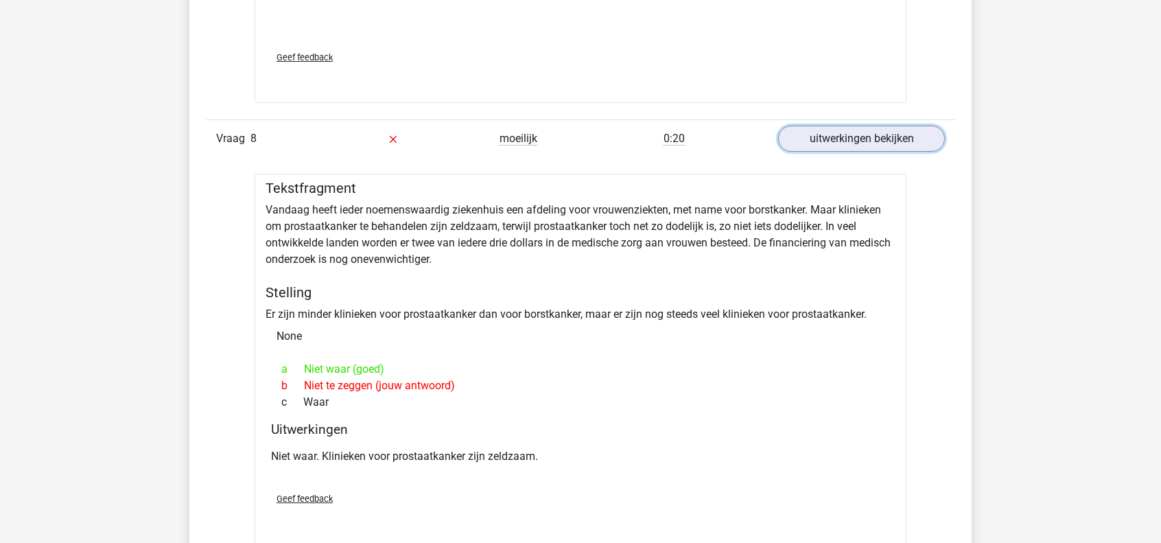
scroll to position [5350, 0]
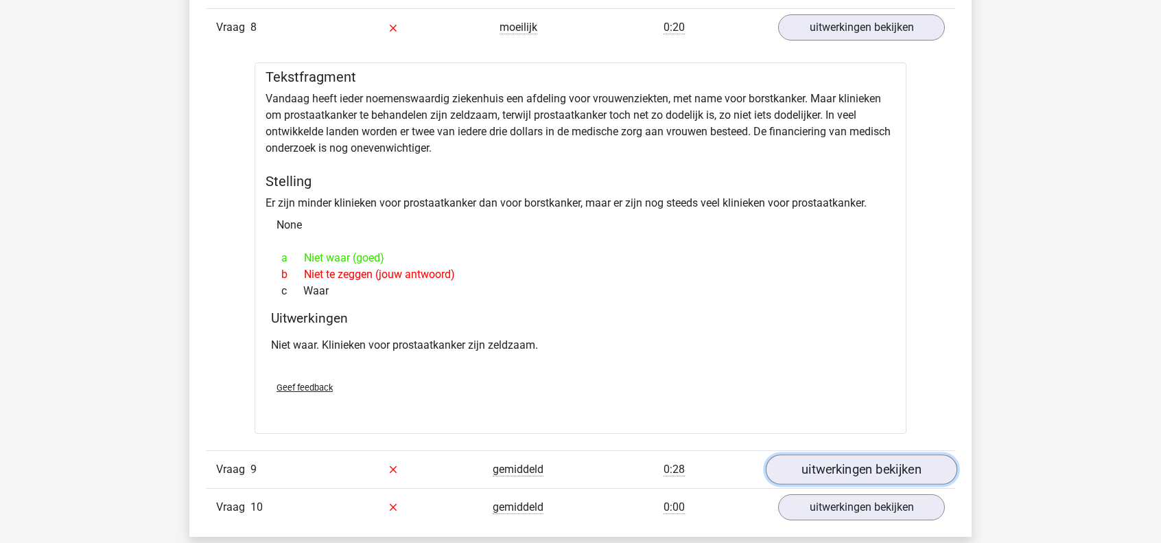
click at [864, 456] on link "uitwerkingen bekijken" at bounding box center [860, 469] width 191 height 30
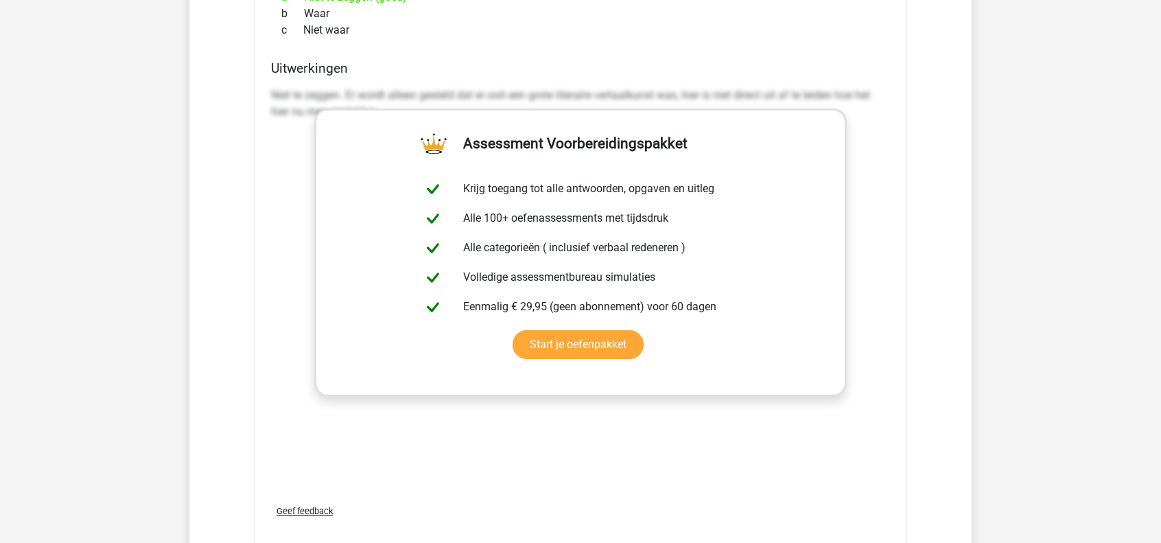
scroll to position [6310, 0]
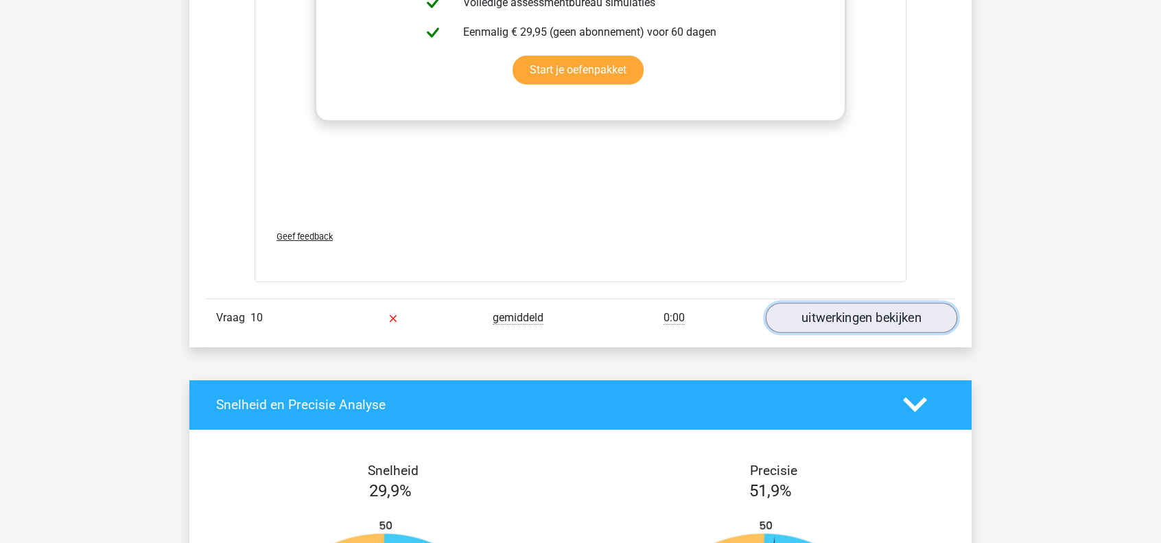
click at [857, 302] on link "uitwerkingen bekijken" at bounding box center [860, 317] width 191 height 30
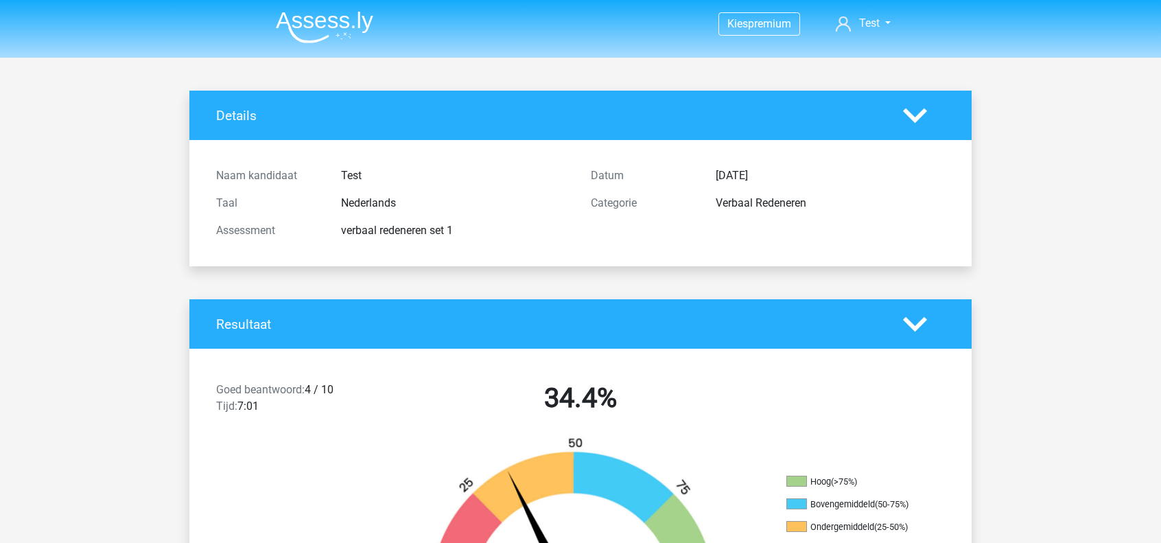
scroll to position [0, 0]
click at [324, 27] on img at bounding box center [324, 27] width 97 height 32
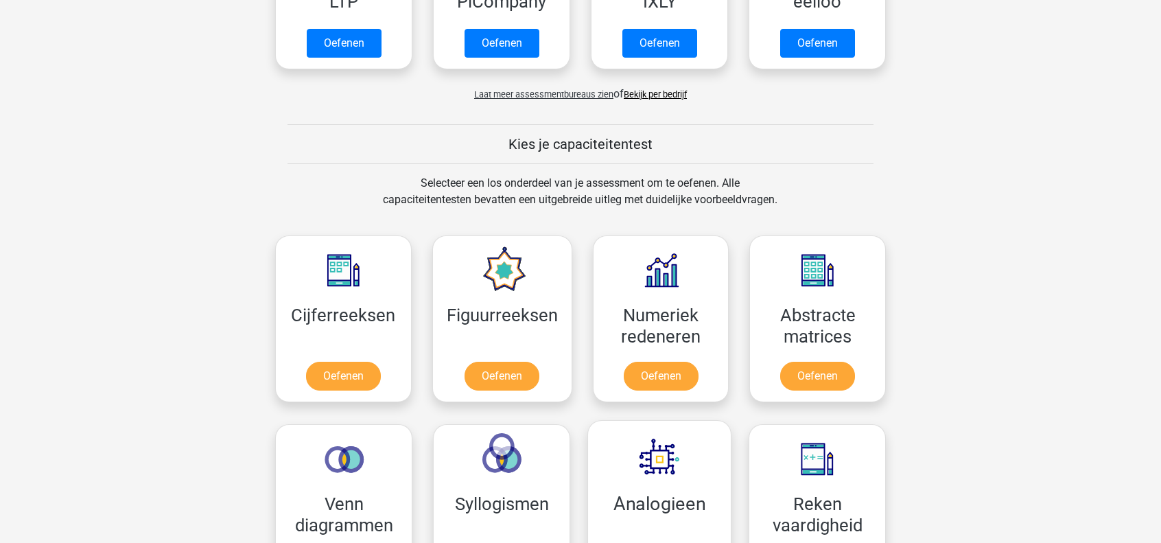
scroll to position [412, 0]
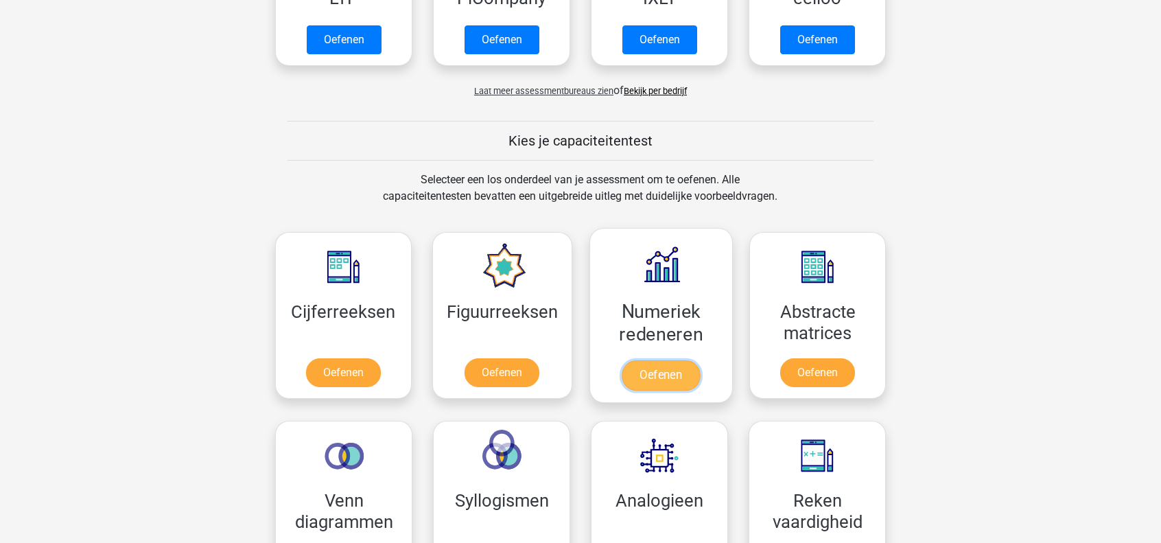
click at [685, 378] on link "Oefenen" at bounding box center [660, 375] width 78 height 30
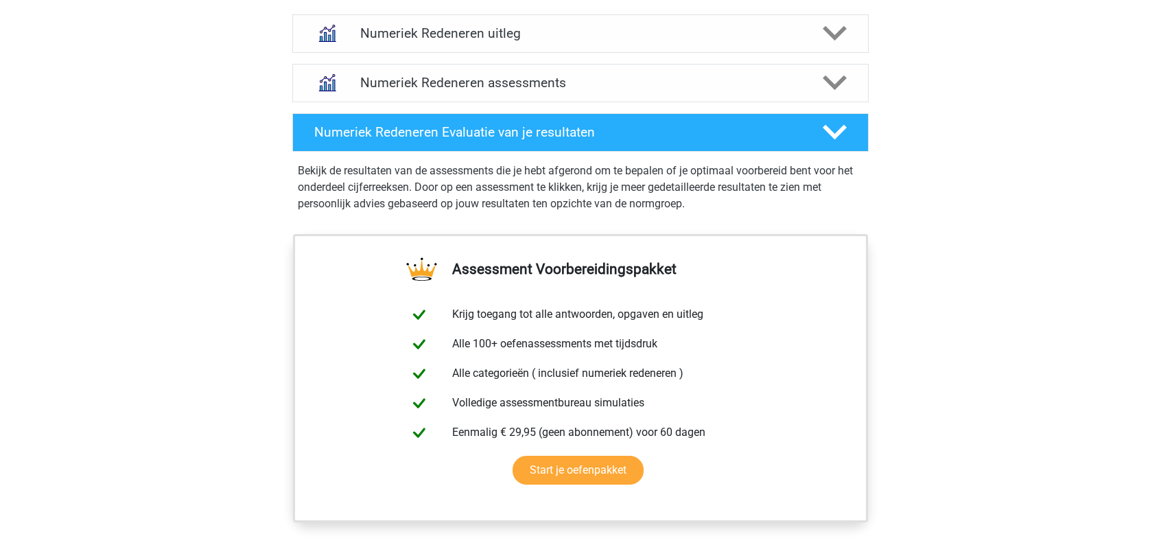
scroll to position [617, 0]
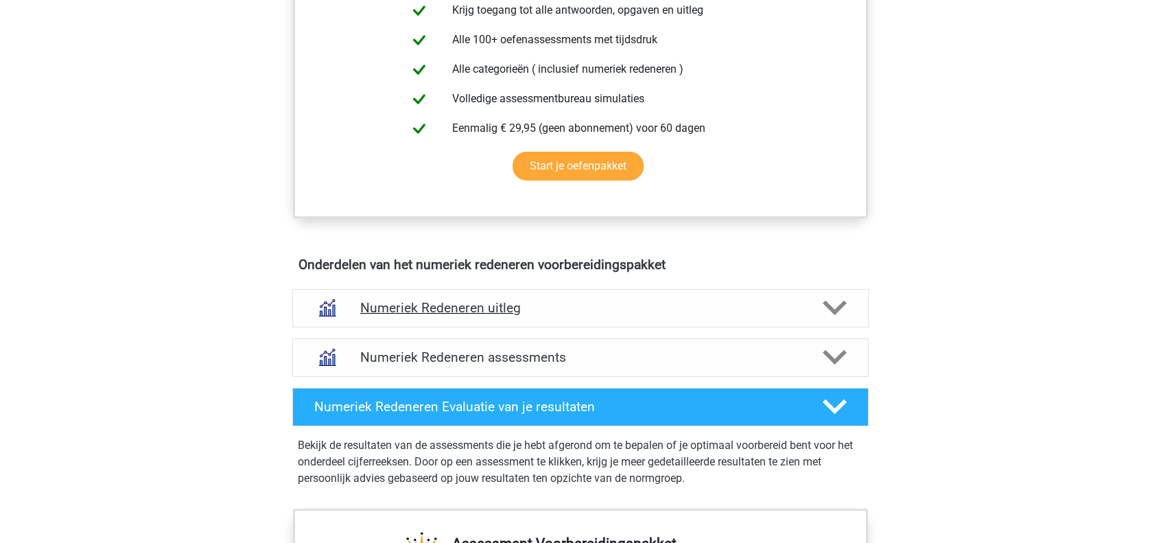
click at [466, 309] on h4 "Numeriek Redeneren uitleg" at bounding box center [580, 308] width 440 height 16
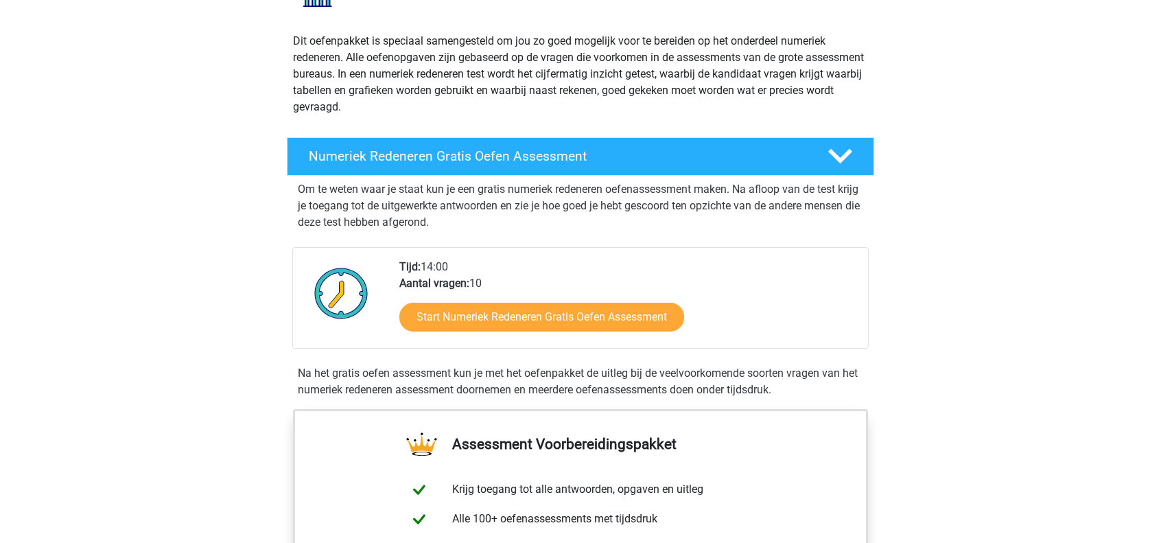
scroll to position [0, 0]
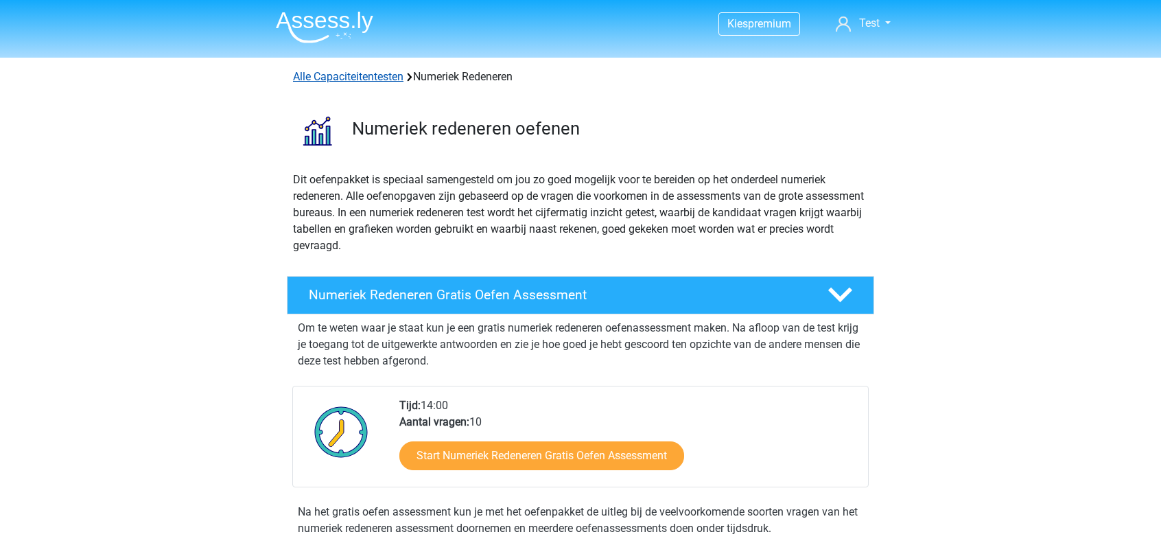
click at [370, 71] on link "Alle Capaciteitentesten" at bounding box center [348, 76] width 110 height 13
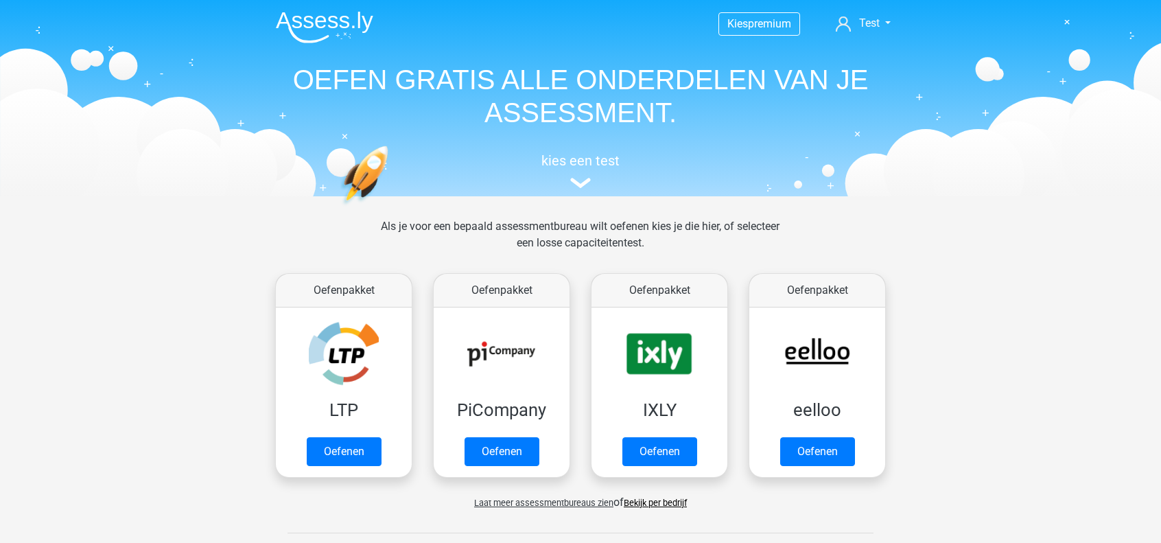
scroll to position [582, 0]
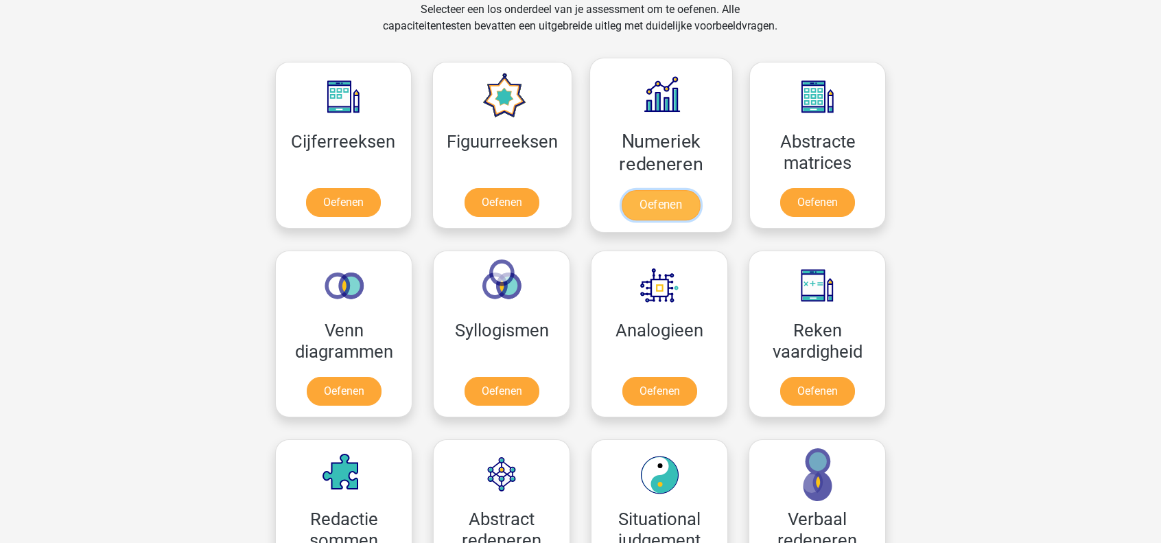
click at [680, 211] on link "Oefenen" at bounding box center [660, 205] width 78 height 30
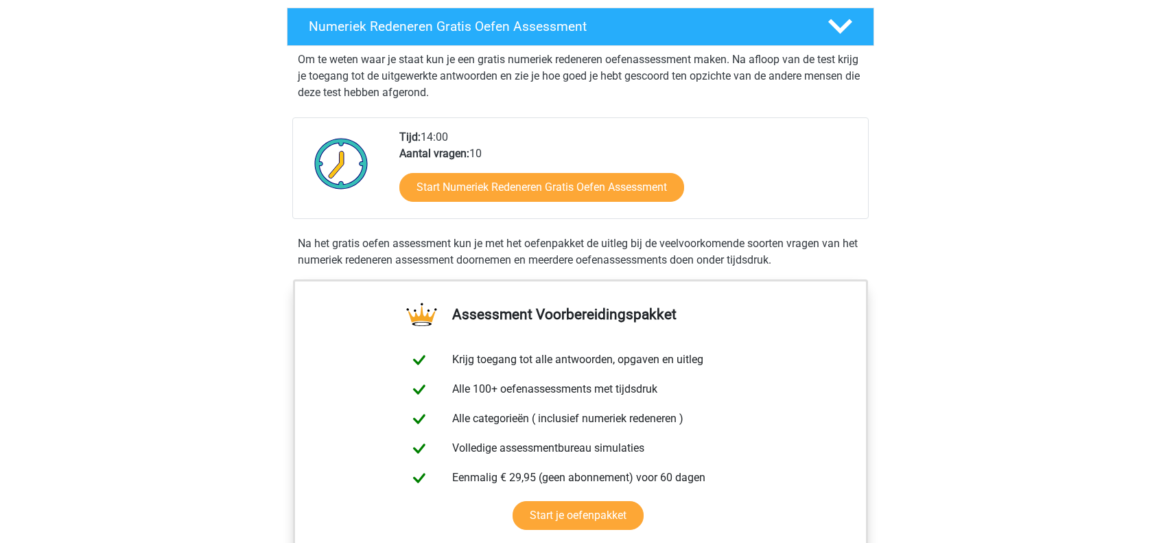
scroll to position [274, 0]
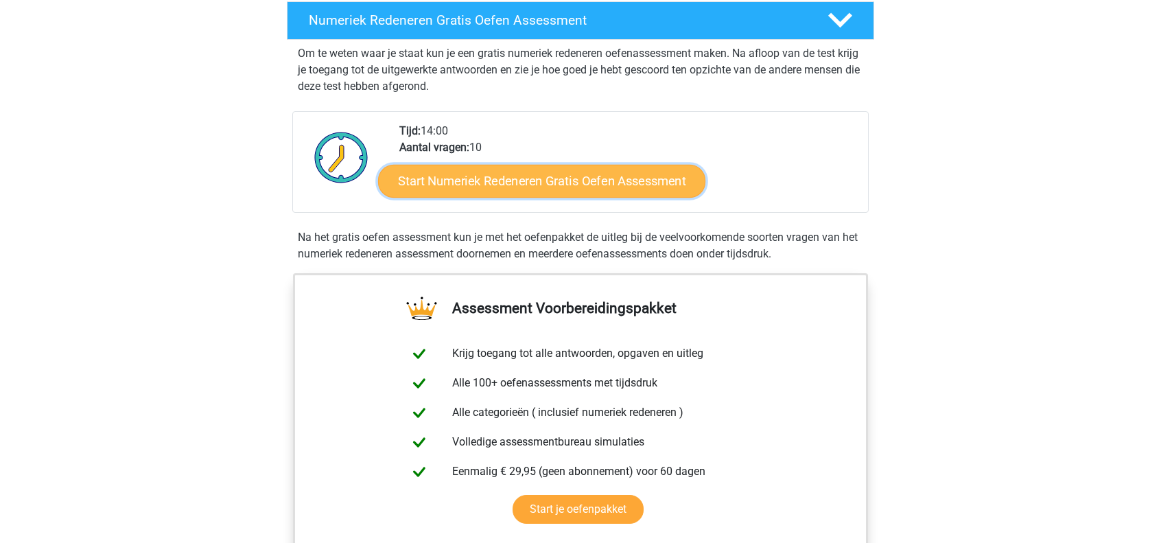
click at [479, 167] on link "Start Numeriek Redeneren Gratis Oefen Assessment" at bounding box center [541, 180] width 327 height 33
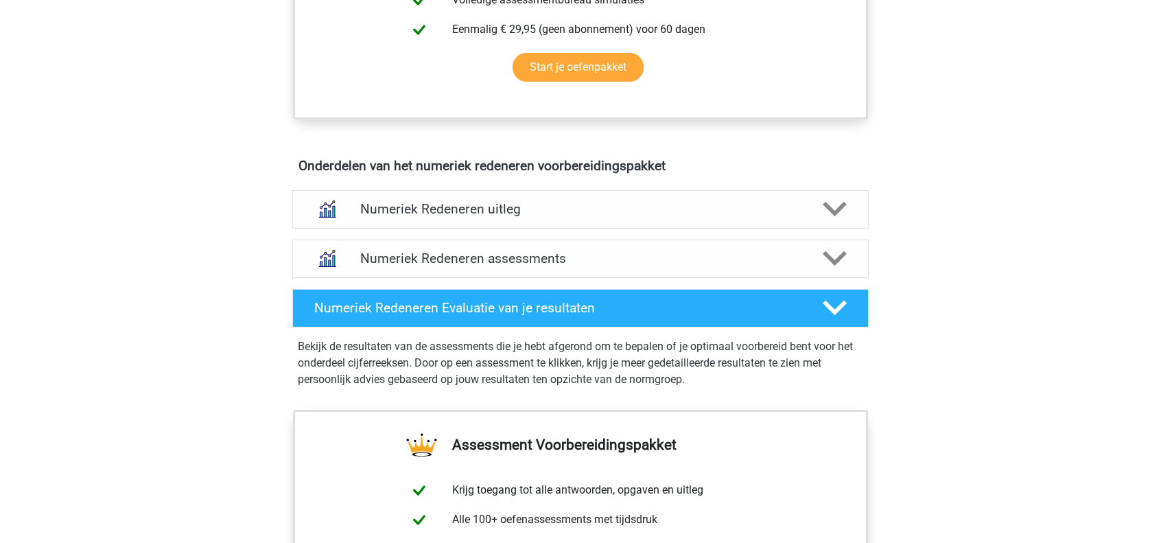
scroll to position [714, 0]
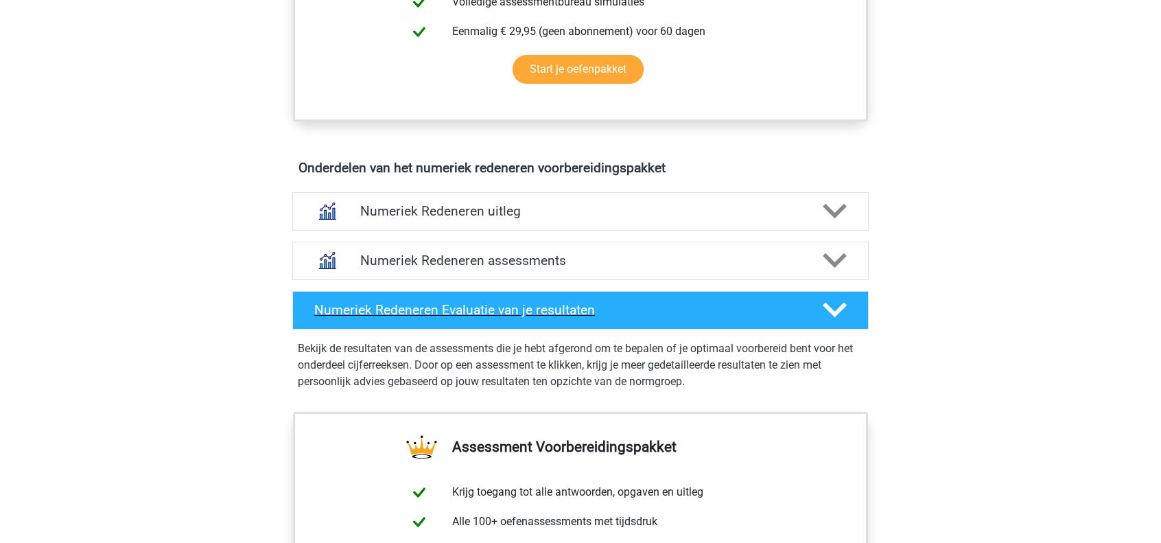
click at [562, 305] on h4 "Numeriek Redeneren Evaluatie van je resultaten" at bounding box center [557, 310] width 486 height 16
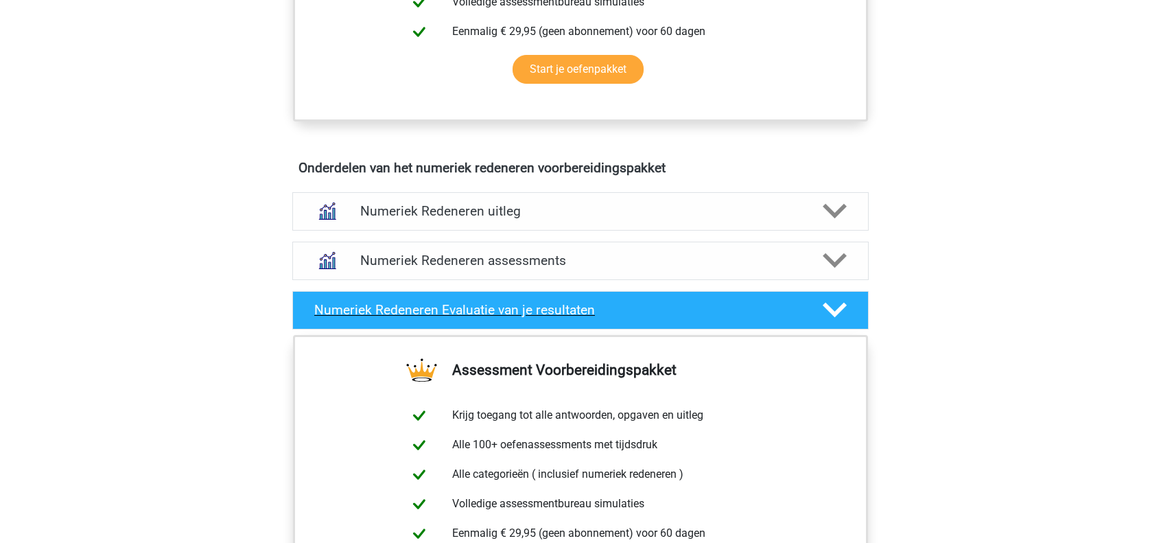
click at [468, 308] on h4 "Numeriek Redeneren Evaluatie van je resultaten" at bounding box center [557, 310] width 486 height 16
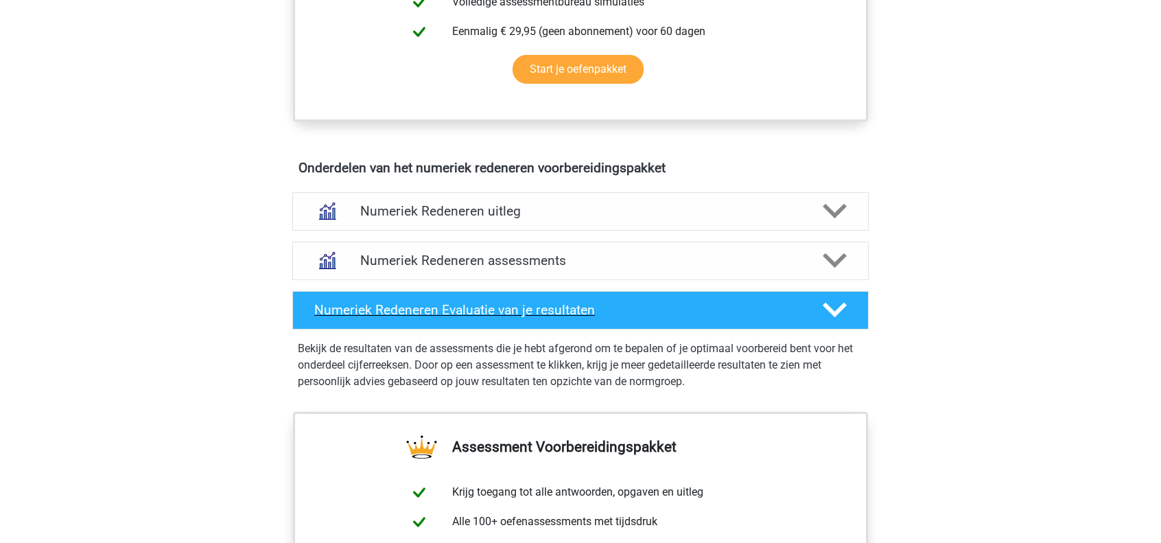
click at [492, 313] on h4 "Numeriek Redeneren Evaluatie van je resultaten" at bounding box center [557, 310] width 486 height 16
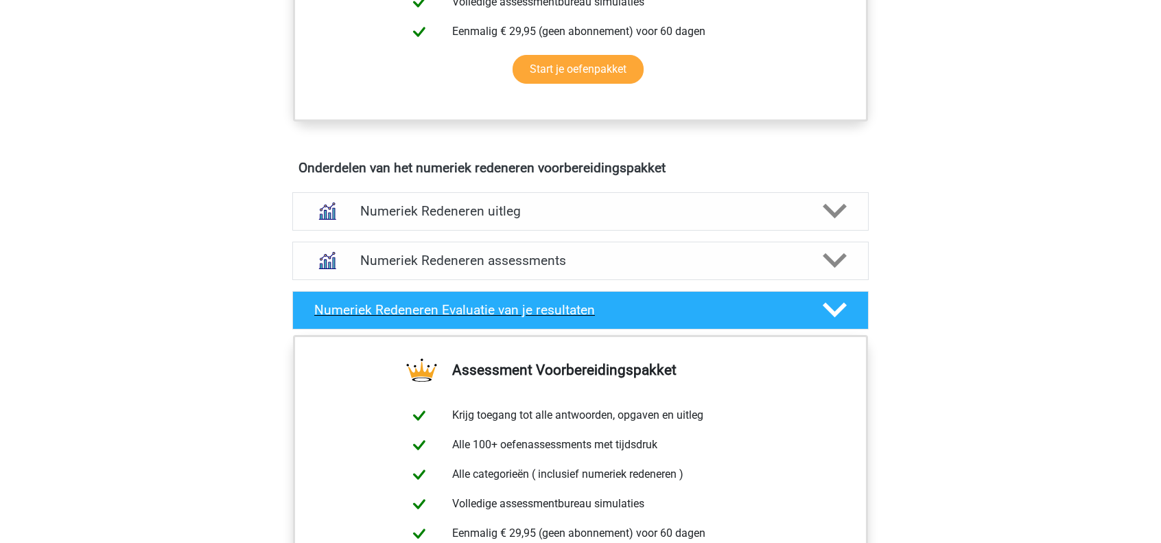
click at [510, 311] on h4 "Numeriek Redeneren Evaluatie van je resultaten" at bounding box center [557, 310] width 486 height 16
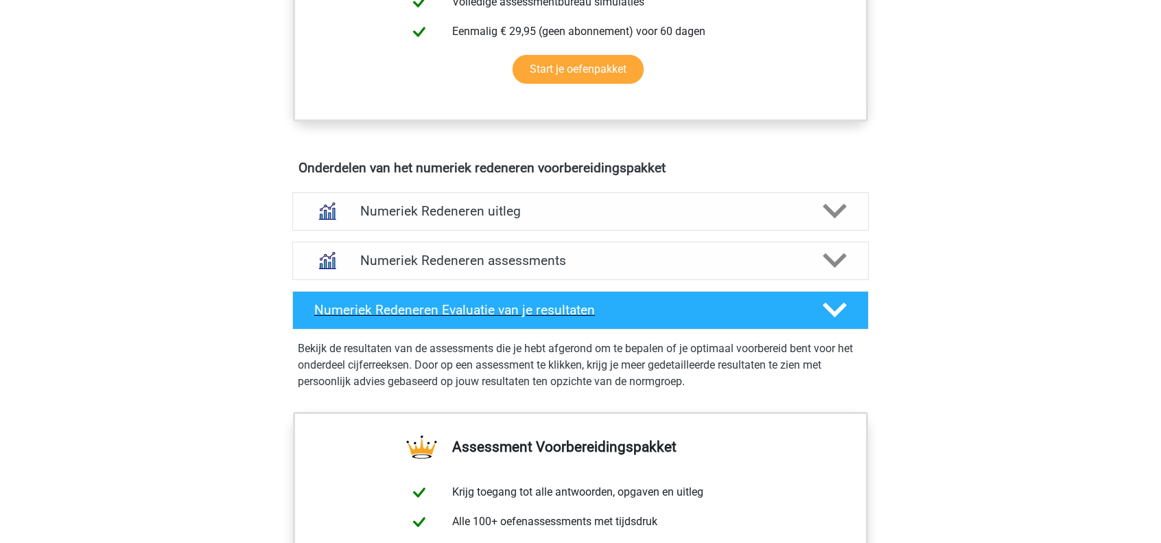
click at [512, 311] on h4 "Numeriek Redeneren Evaluatie van je resultaten" at bounding box center [557, 310] width 486 height 16
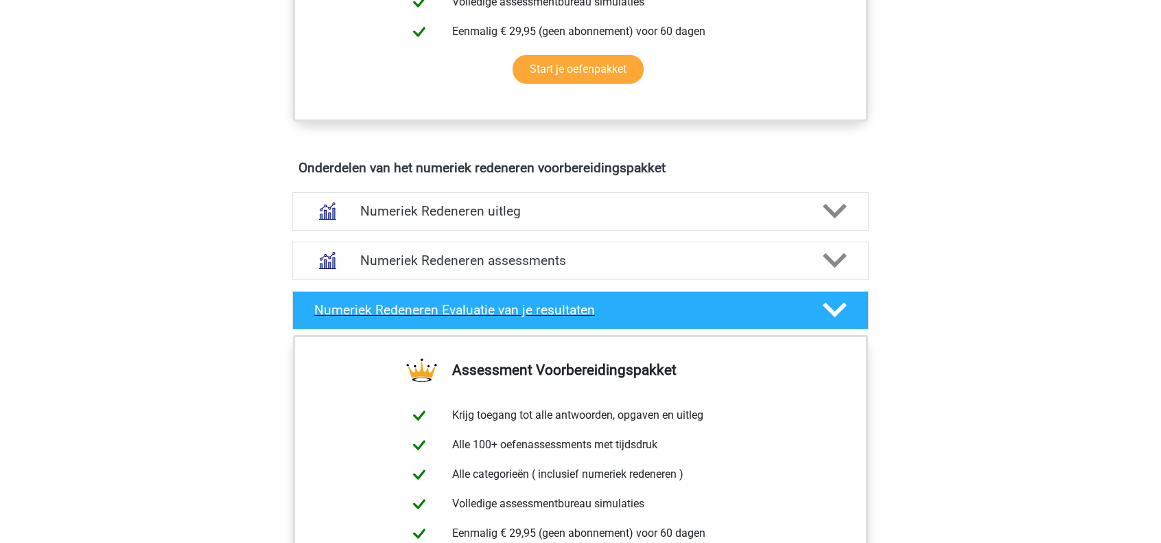
click at [512, 311] on h4 "Numeriek Redeneren Evaluatie van je resultaten" at bounding box center [557, 310] width 486 height 16
click at [512, 310] on h4 "Numeriek Redeneren Evaluatie van je resultaten" at bounding box center [557, 310] width 486 height 16
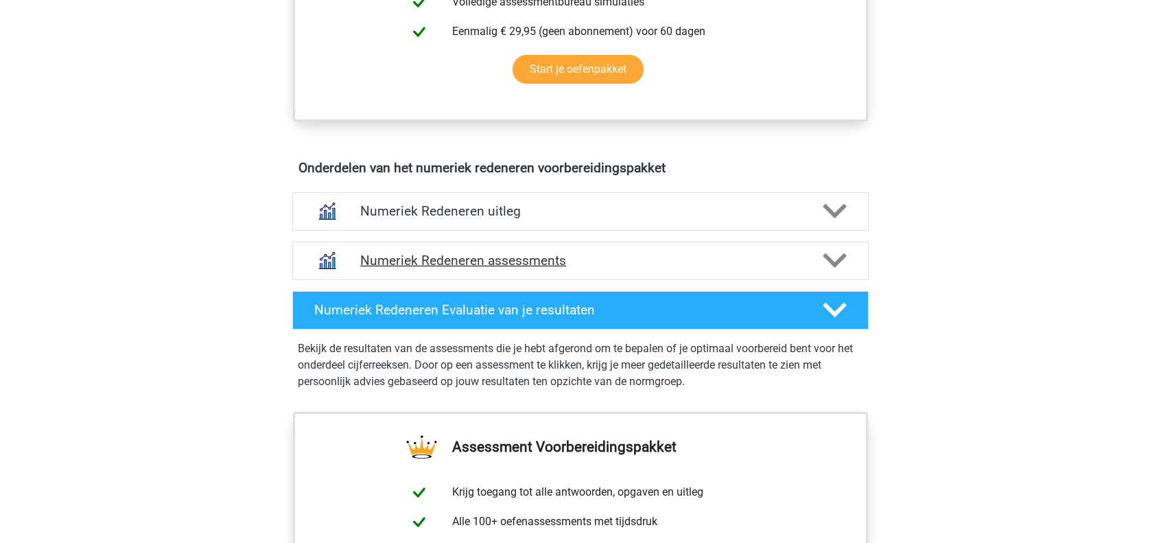
click at [516, 257] on h4 "Numeriek Redeneren assessments" at bounding box center [580, 260] width 440 height 16
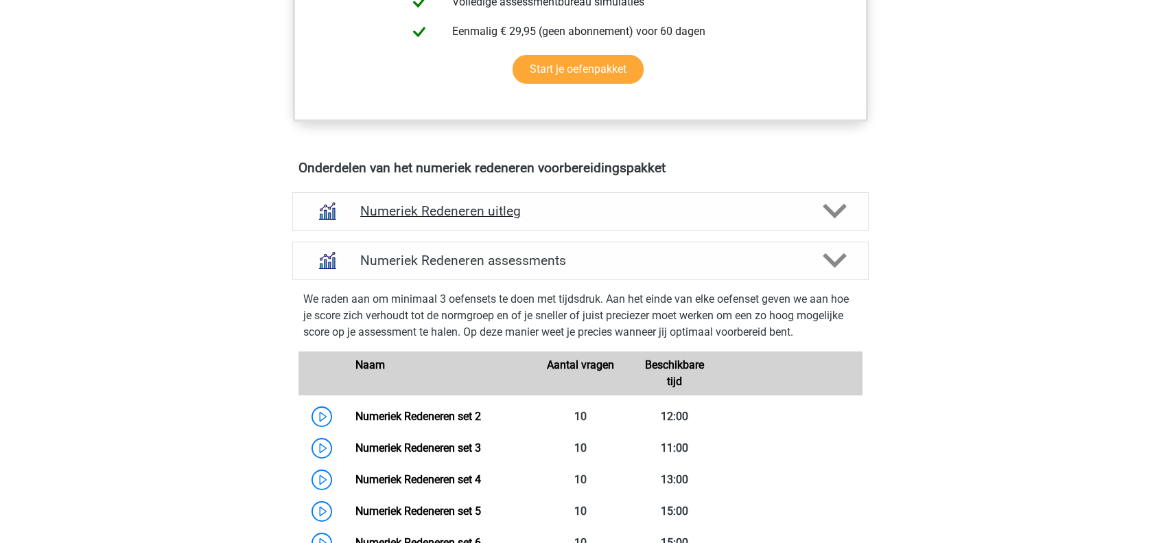
click at [486, 206] on h4 "Numeriek Redeneren uitleg" at bounding box center [580, 211] width 440 height 16
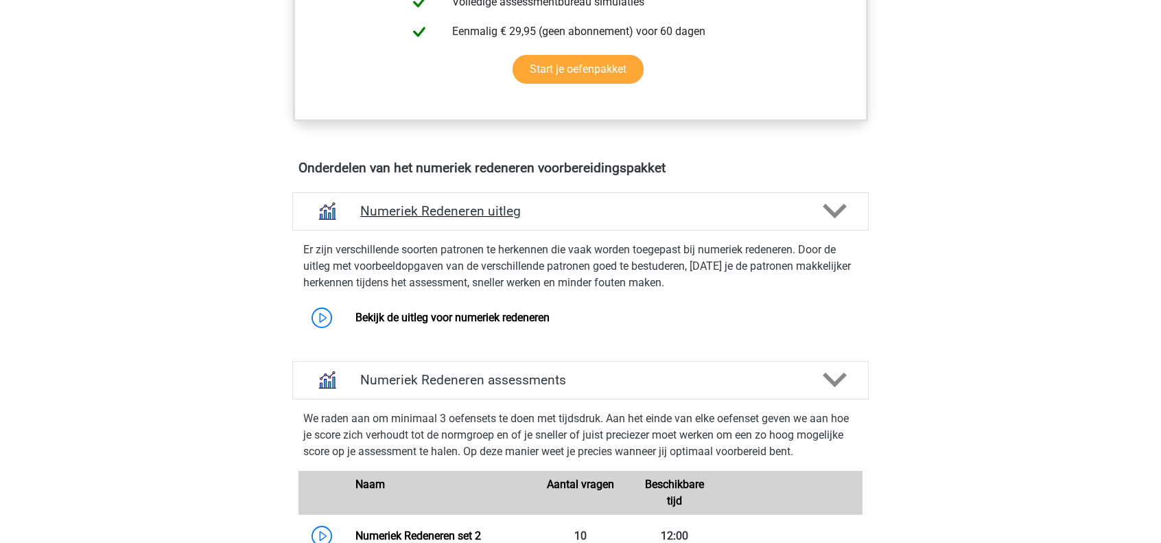
click at [486, 206] on h4 "Numeriek Redeneren uitleg" at bounding box center [580, 211] width 440 height 16
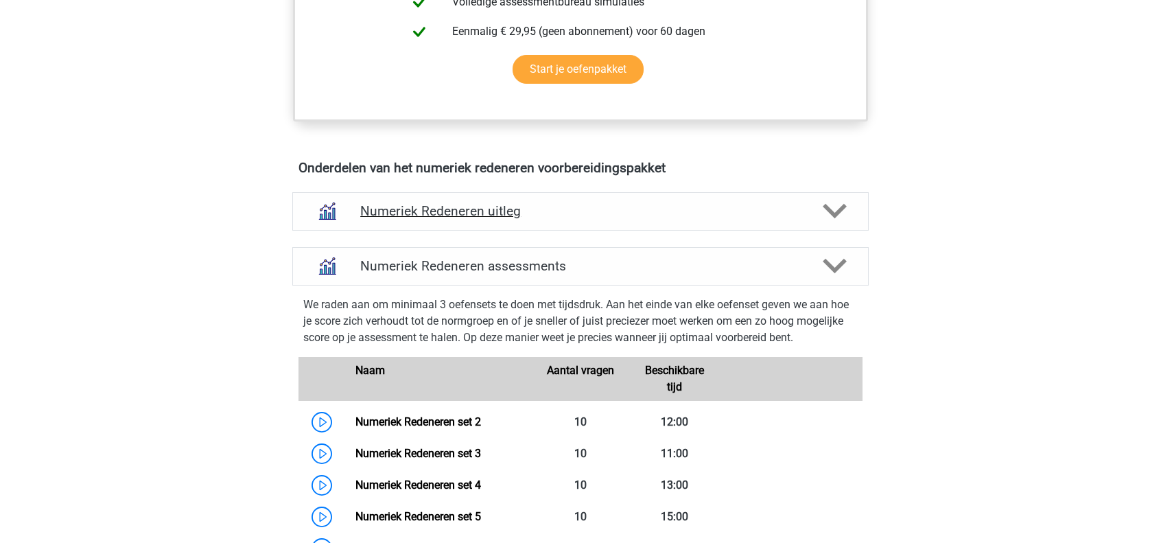
click at [486, 206] on h4 "Numeriek Redeneren uitleg" at bounding box center [580, 211] width 440 height 16
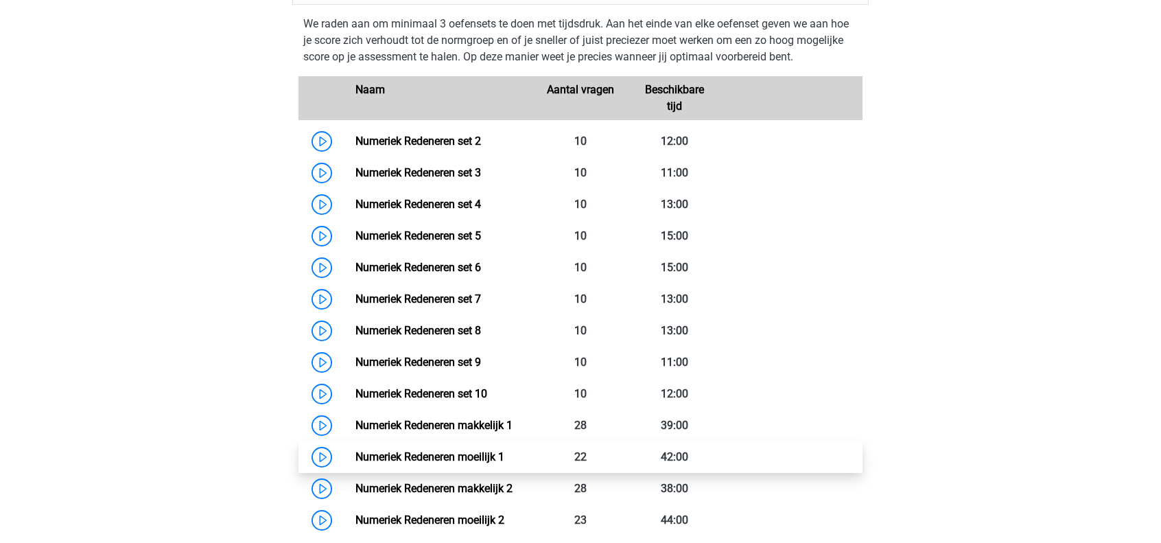
scroll to position [1101, 0]
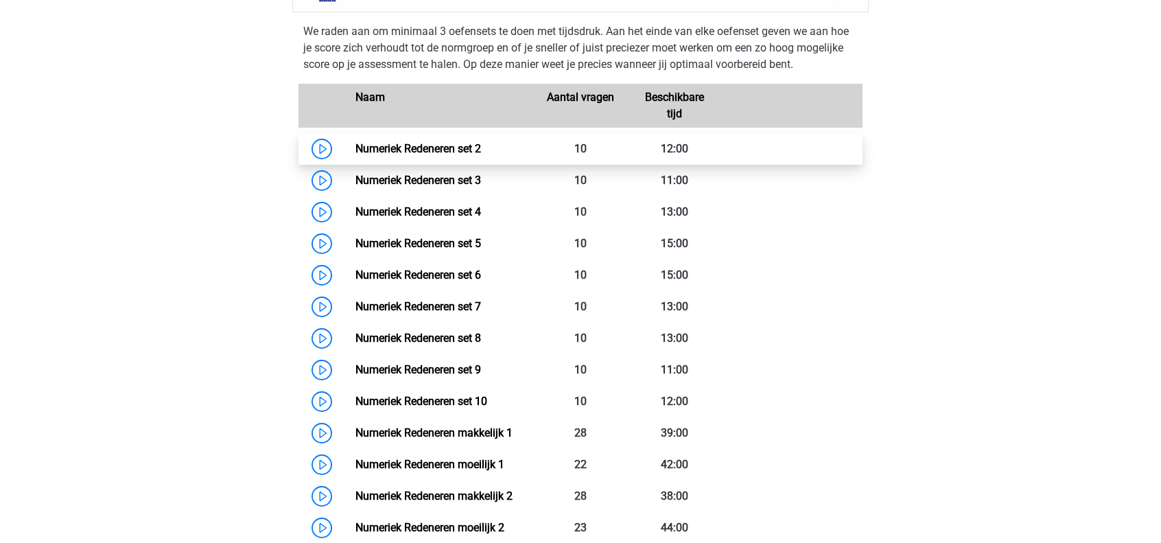
click at [468, 152] on link "Numeriek Redeneren set 2" at bounding box center [418, 148] width 126 height 13
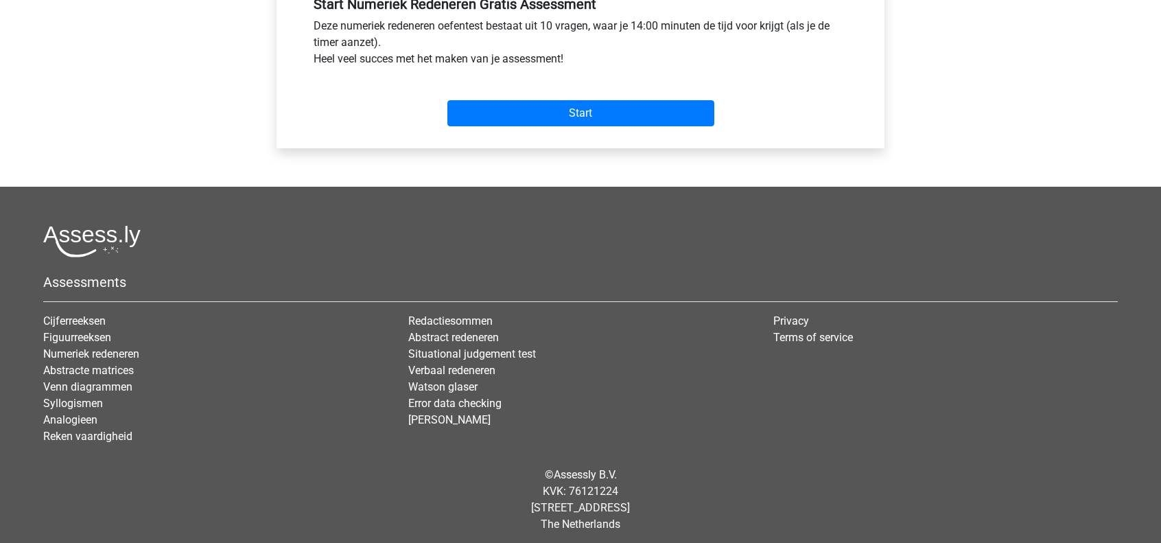
scroll to position [540, 0]
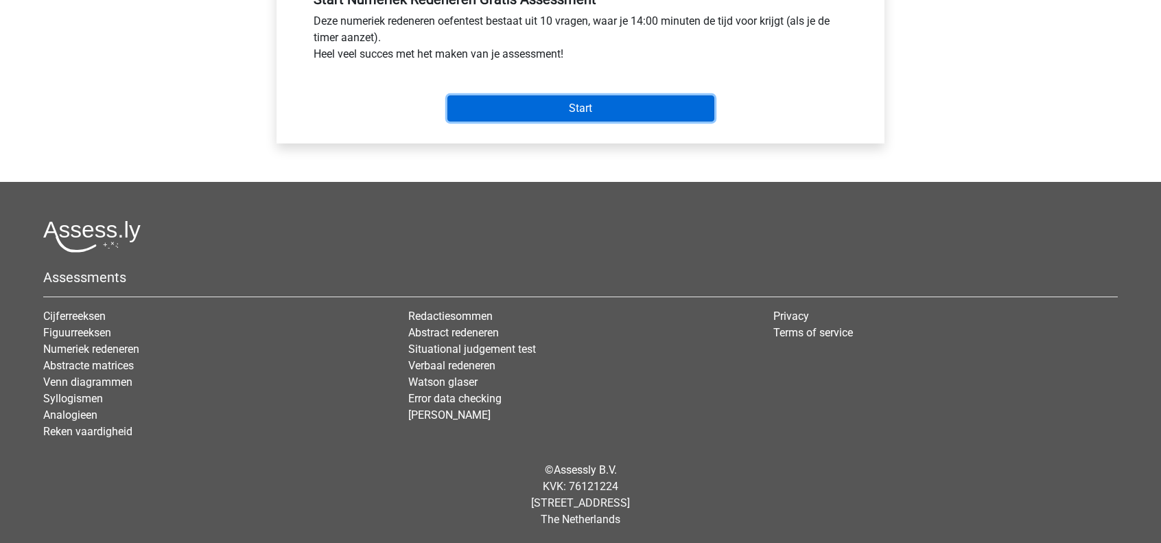
click at [558, 109] on input "Start" at bounding box center [580, 108] width 267 height 26
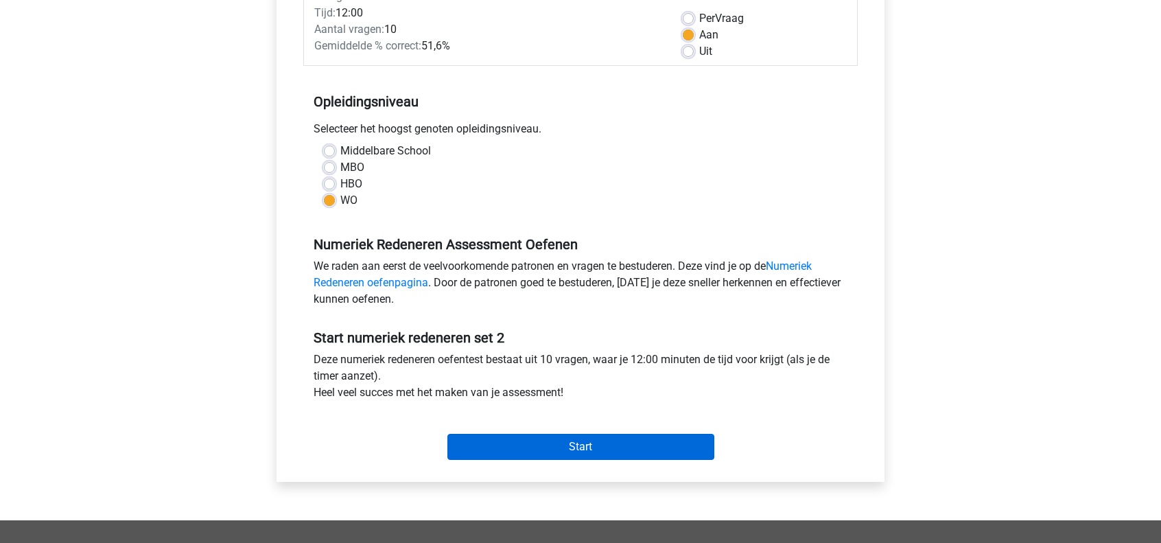
scroll to position [197, 0]
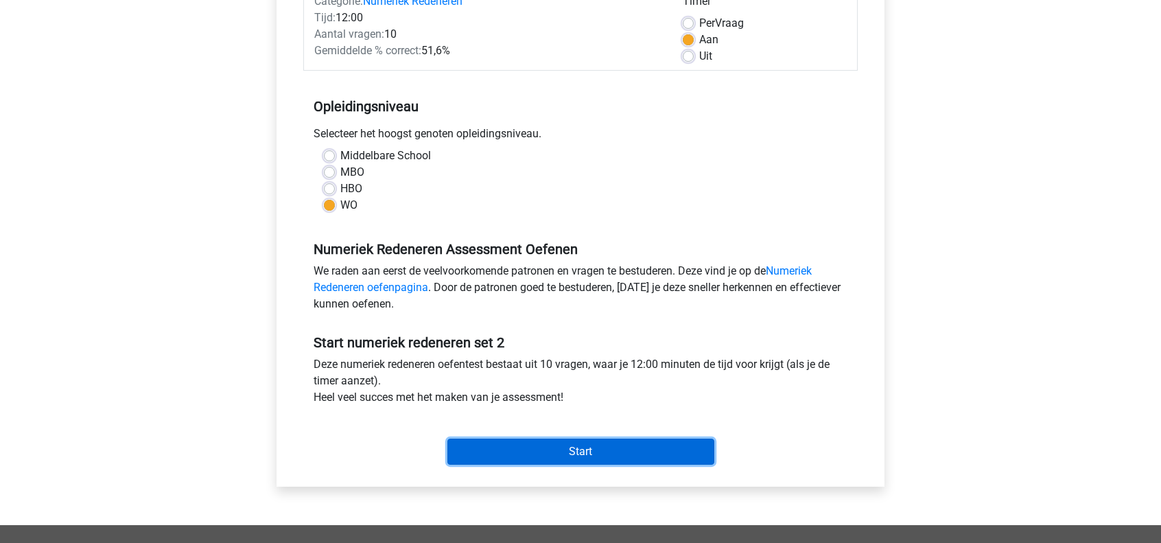
click at [613, 445] on input "Start" at bounding box center [580, 451] width 267 height 26
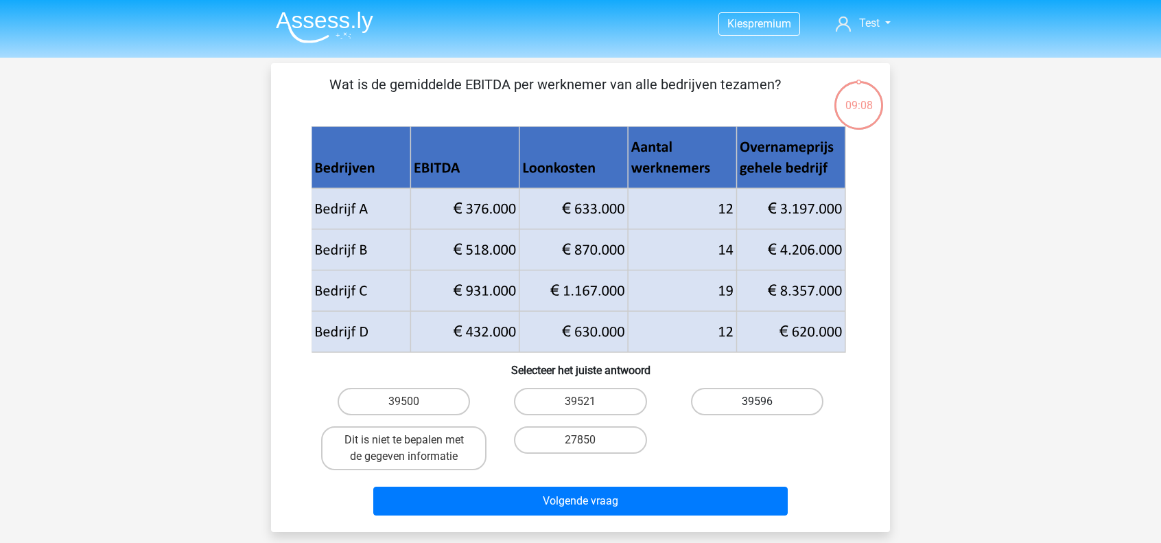
click at [739, 405] on label "39596" at bounding box center [757, 401] width 132 height 27
click at [757, 405] on input "39596" at bounding box center [761, 405] width 9 height 9
radio input "true"
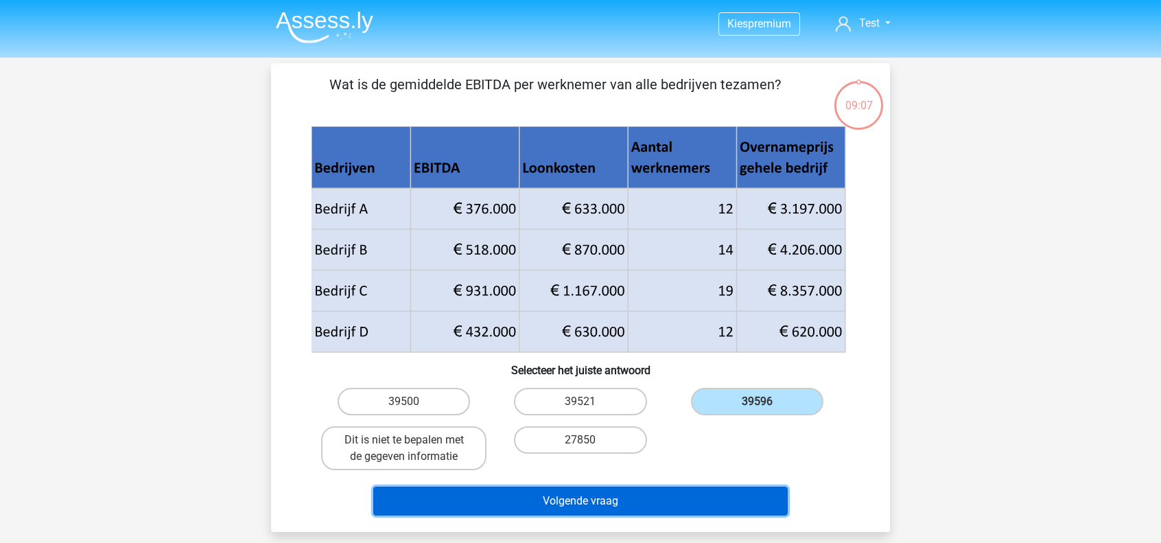
click at [671, 495] on button "Volgende vraag" at bounding box center [580, 500] width 415 height 29
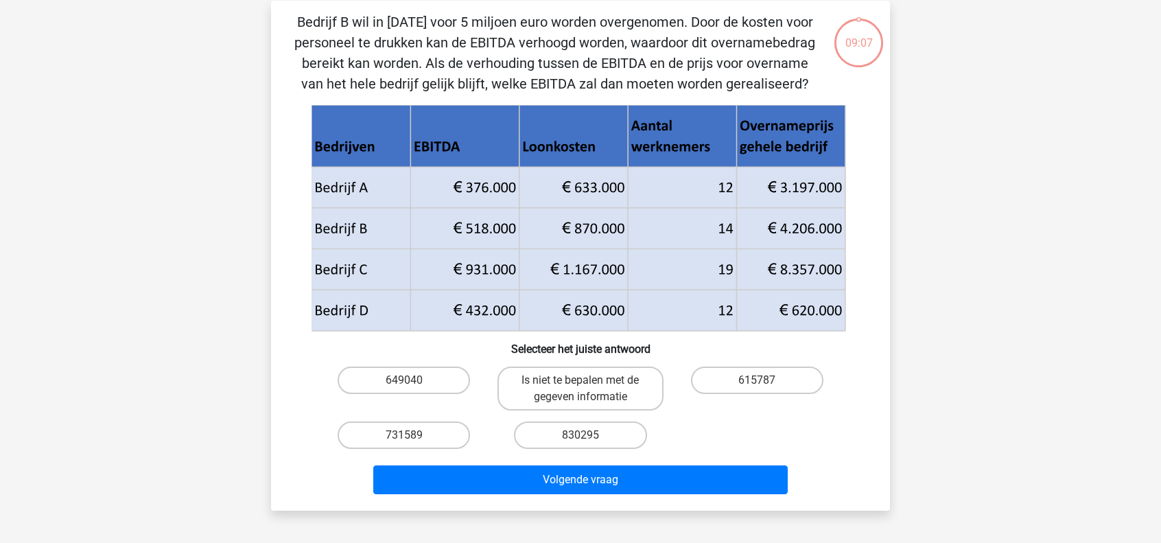
scroll to position [63, 0]
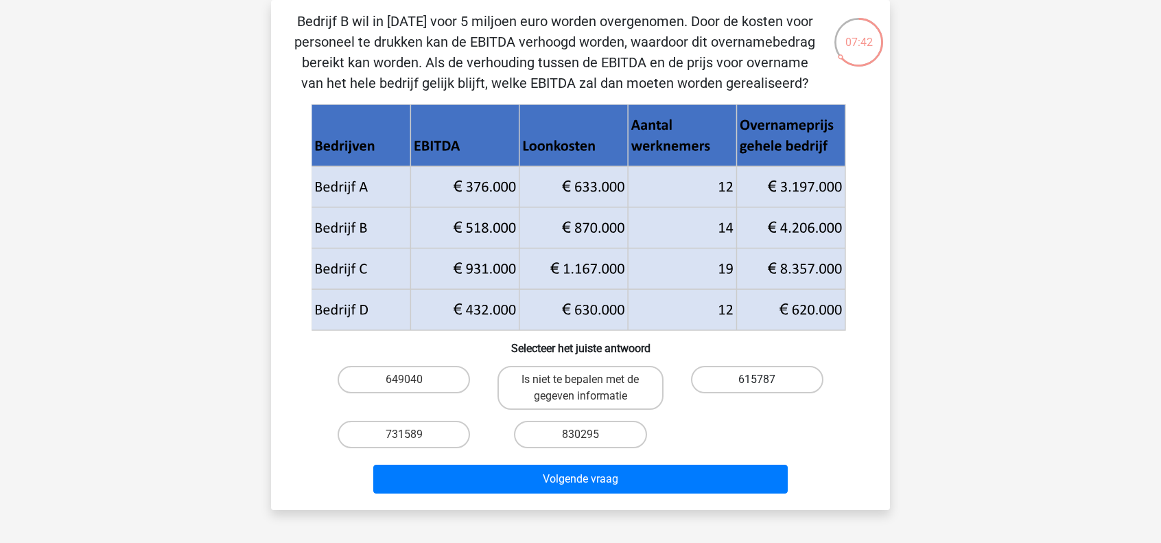
click at [750, 385] on label "615787" at bounding box center [757, 379] width 132 height 27
click at [757, 385] on input "615787" at bounding box center [761, 383] width 9 height 9
radio input "true"
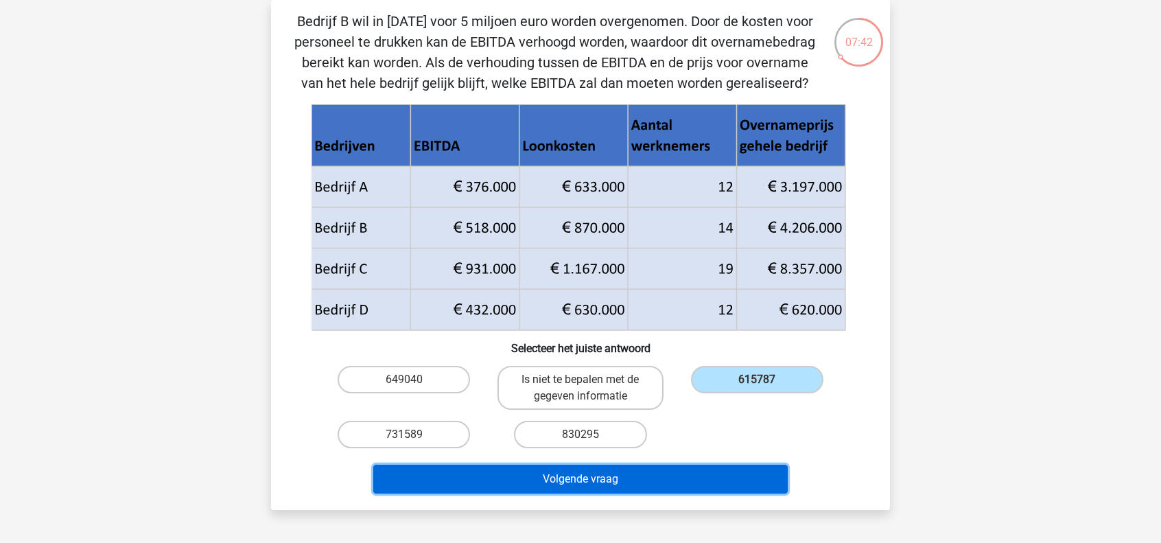
click at [668, 470] on button "Volgende vraag" at bounding box center [580, 478] width 415 height 29
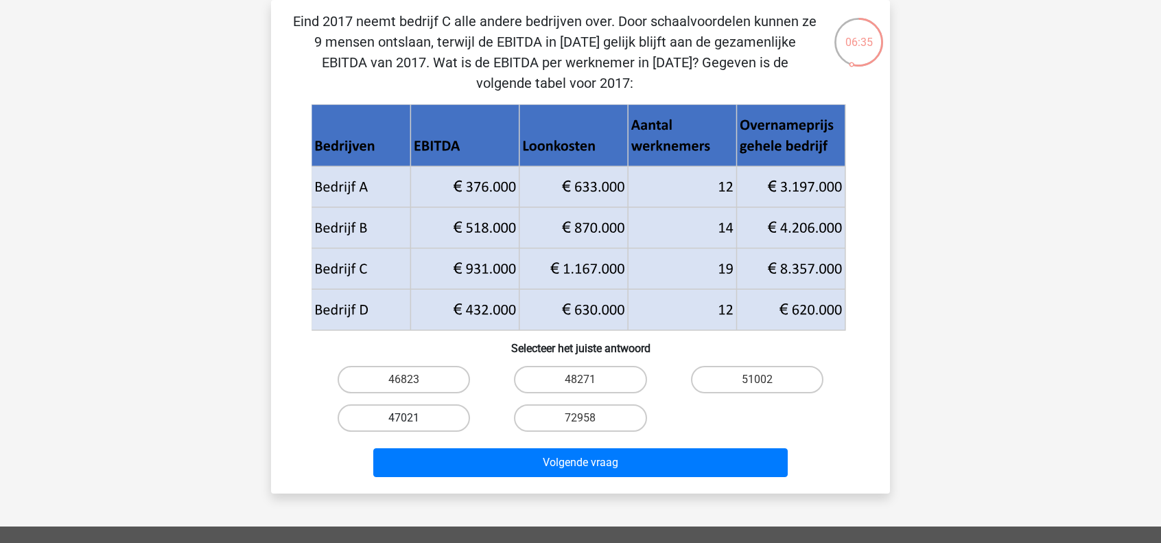
click at [451, 415] on label "47021" at bounding box center [403, 417] width 132 height 27
click at [413, 418] on input "47021" at bounding box center [408, 422] width 9 height 9
radio input "true"
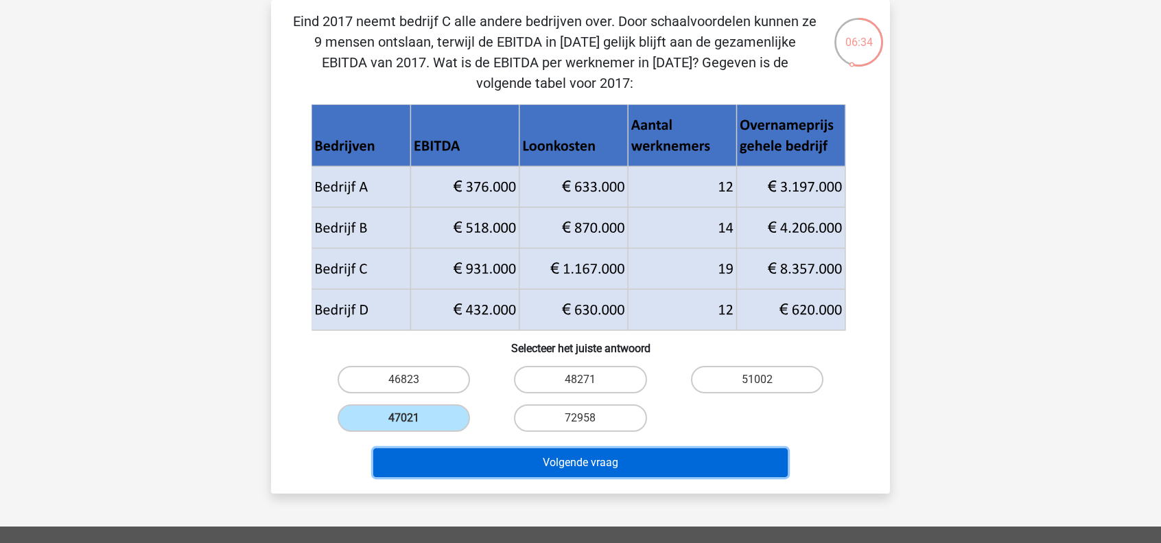
click at [607, 465] on button "Volgende vraag" at bounding box center [580, 462] width 415 height 29
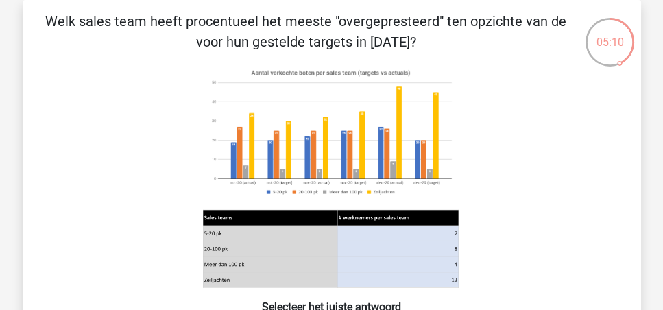
drag, startPoint x: 327, startPoint y: 191, endPoint x: 345, endPoint y: 191, distance: 17.8
click at [345, 191] on image at bounding box center [331, 132] width 256 height 139
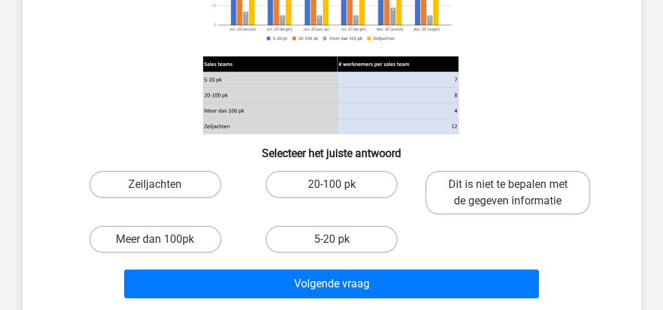
scroll to position [220, 0]
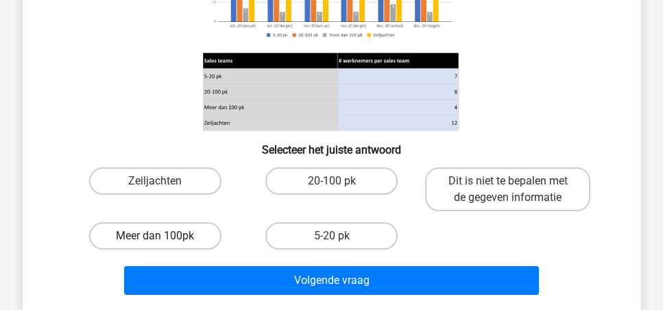
click at [207, 227] on label "Meer dan 100pk" at bounding box center [155, 235] width 132 height 27
click at [164, 236] on input "Meer dan 100pk" at bounding box center [159, 240] width 9 height 9
radio input "true"
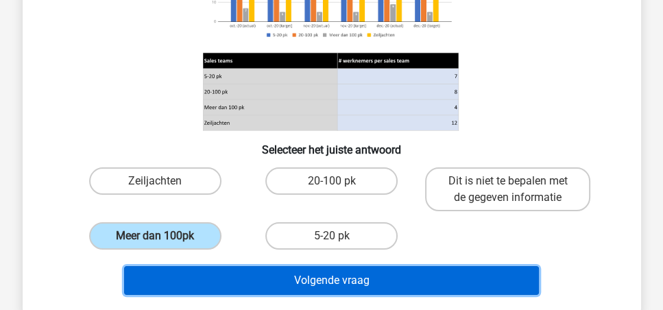
click at [343, 287] on button "Volgende vraag" at bounding box center [331, 280] width 415 height 29
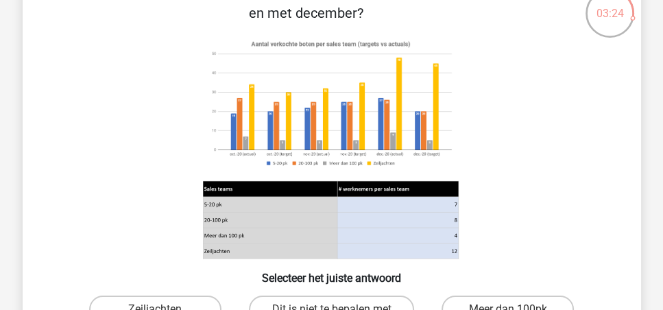
scroll to position [219, 0]
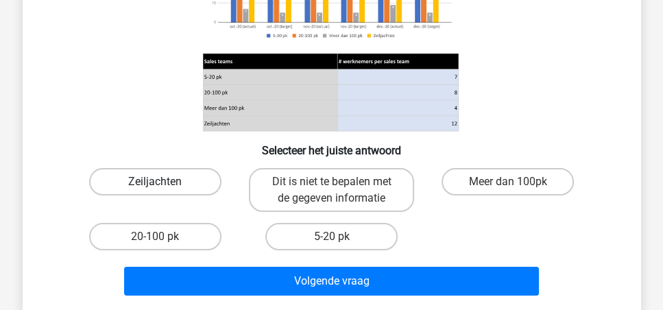
click at [209, 179] on label "Zeiljachten" at bounding box center [155, 181] width 132 height 27
click at [164, 182] on input "Zeiljachten" at bounding box center [159, 186] width 9 height 9
radio input "true"
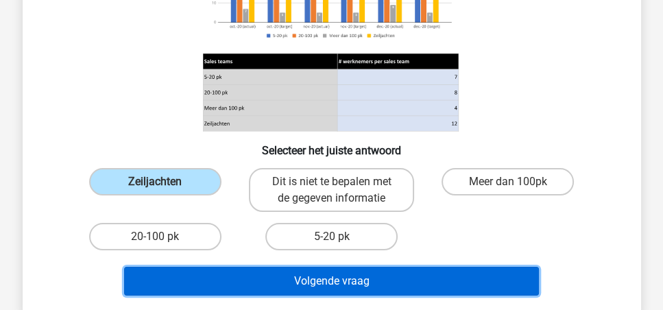
click at [430, 286] on button "Volgende vraag" at bounding box center [331, 281] width 415 height 29
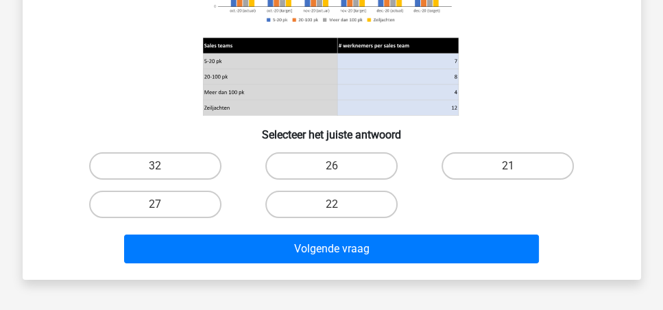
scroll to position [259, 0]
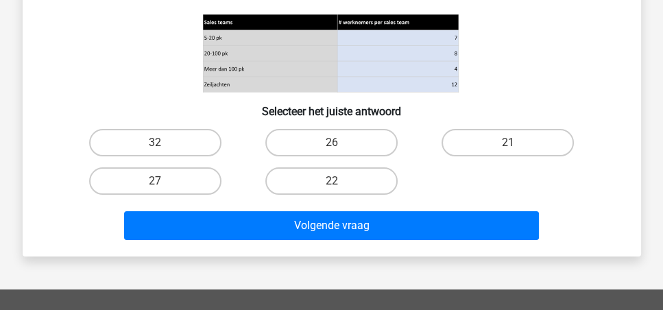
drag, startPoint x: 162, startPoint y: 178, endPoint x: 214, endPoint y: 203, distance: 58.0
click at [163, 178] on label "27" at bounding box center [155, 180] width 132 height 27
click at [163, 181] on input "27" at bounding box center [159, 185] width 9 height 9
radio input "true"
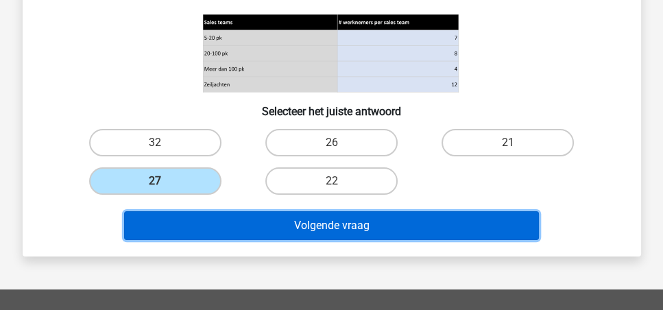
click at [312, 226] on button "Volgende vraag" at bounding box center [331, 225] width 415 height 29
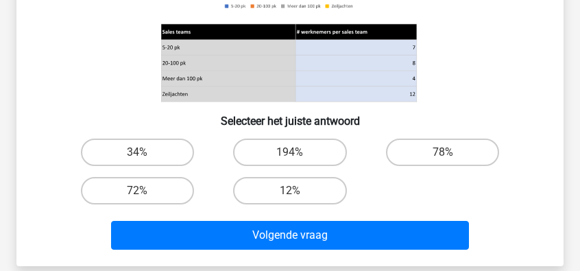
scroll to position [309, 0]
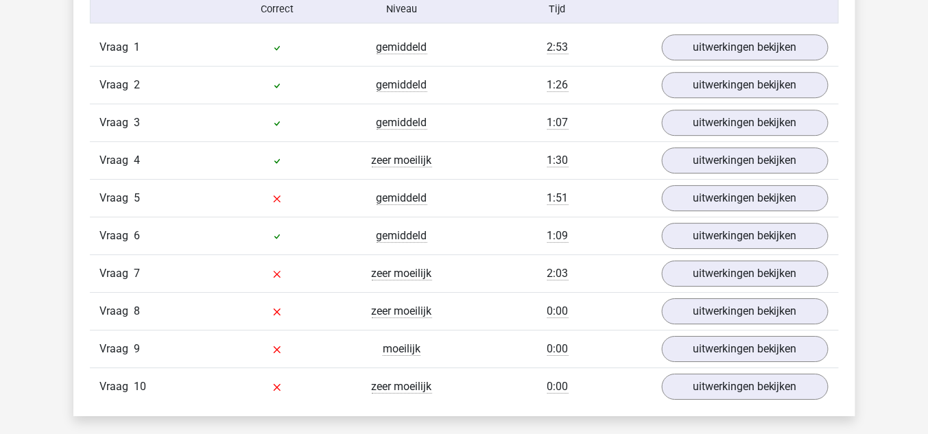
scroll to position [1152, 0]
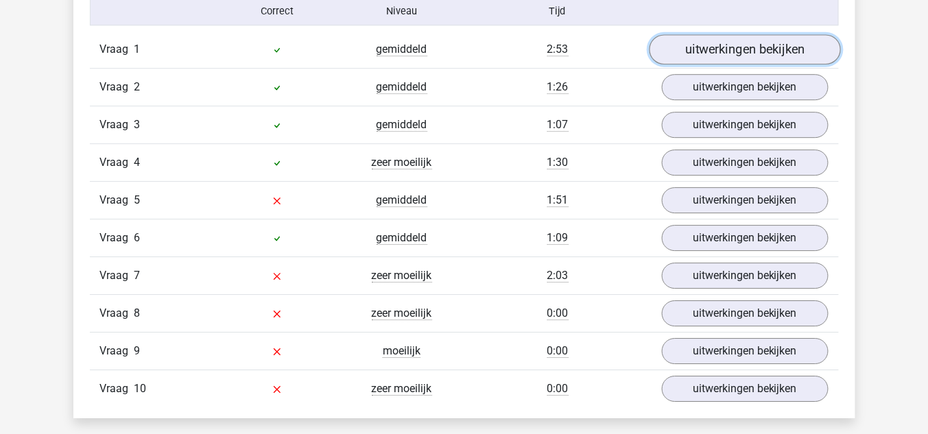
click at [580, 53] on link "uitwerkingen bekijken" at bounding box center [744, 49] width 191 height 30
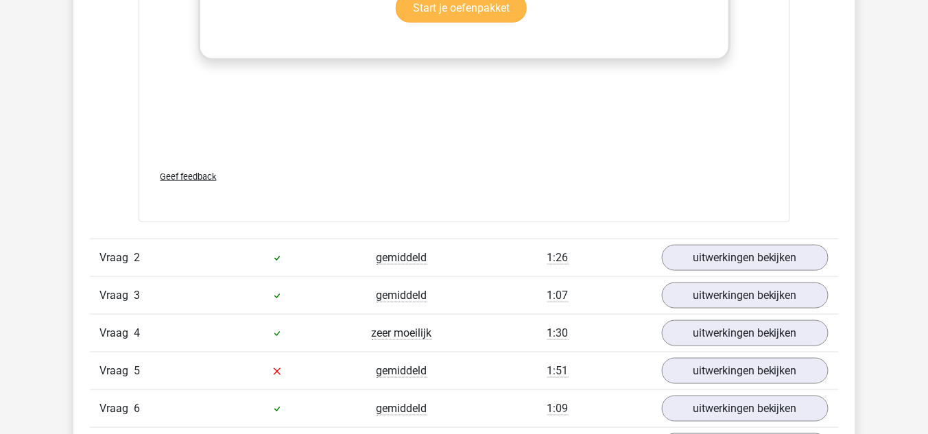
scroll to position [1921, 0]
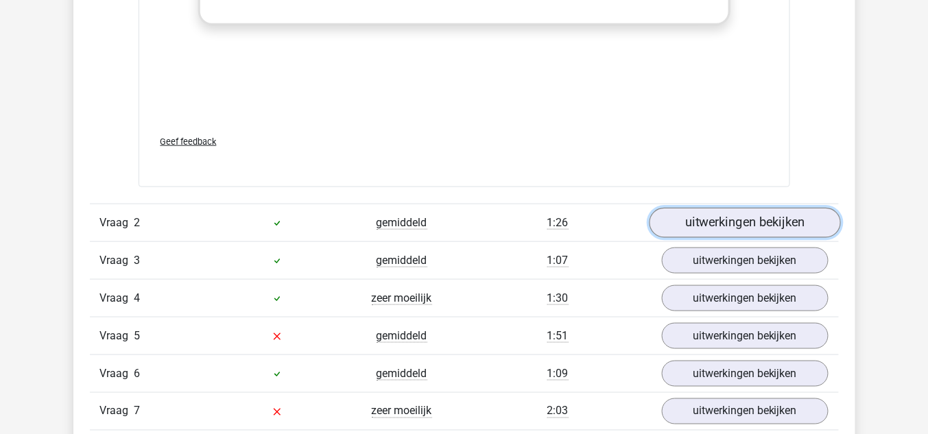
click at [580, 222] on link "uitwerkingen bekijken" at bounding box center [744, 223] width 191 height 30
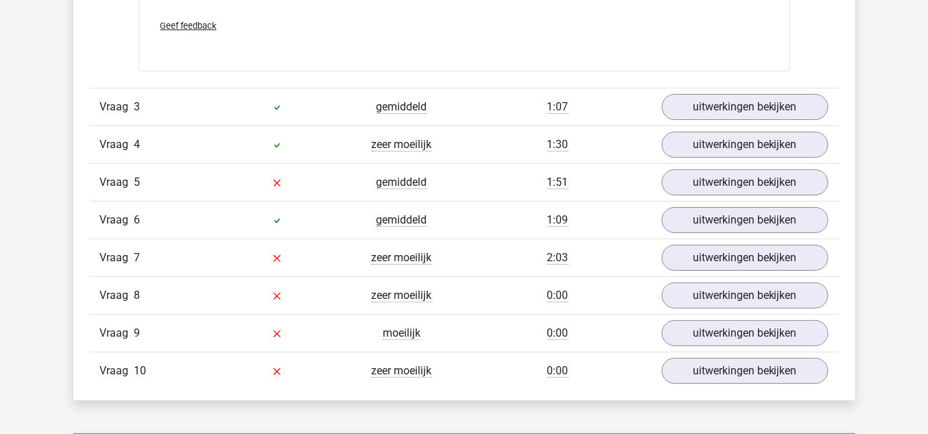
scroll to position [3018, 0]
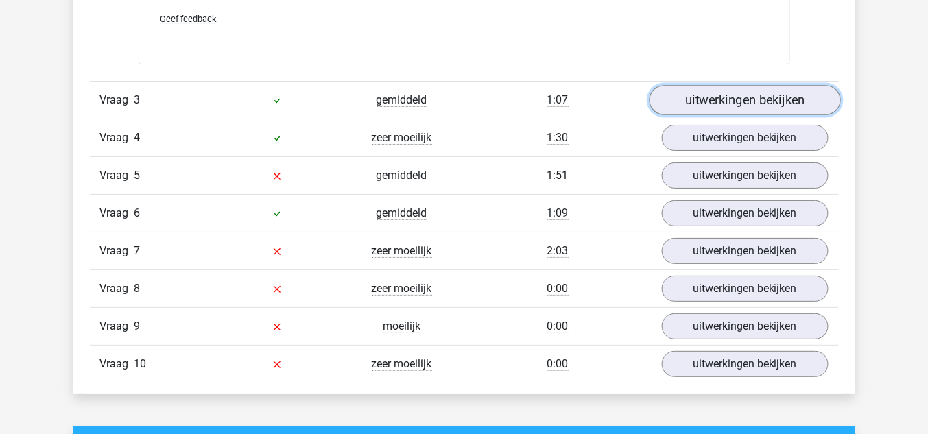
click at [580, 100] on link "uitwerkingen bekijken" at bounding box center [744, 101] width 191 height 30
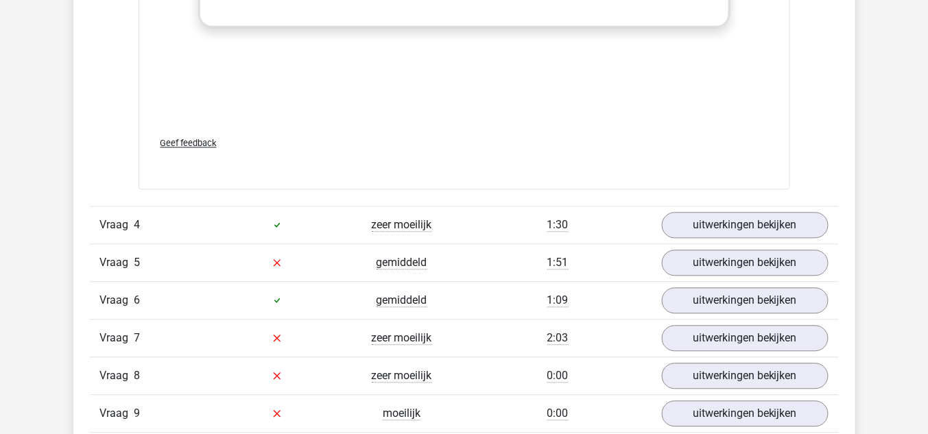
scroll to position [3896, 0]
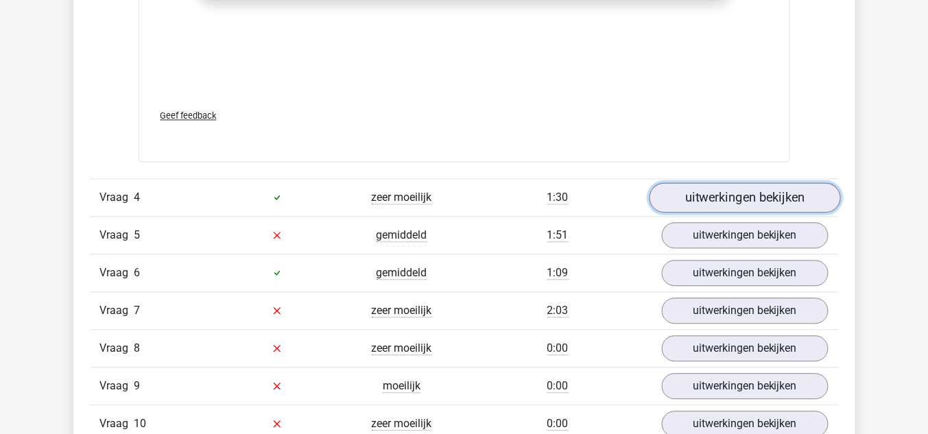
click at [580, 193] on link "uitwerkingen bekijken" at bounding box center [744, 197] width 191 height 30
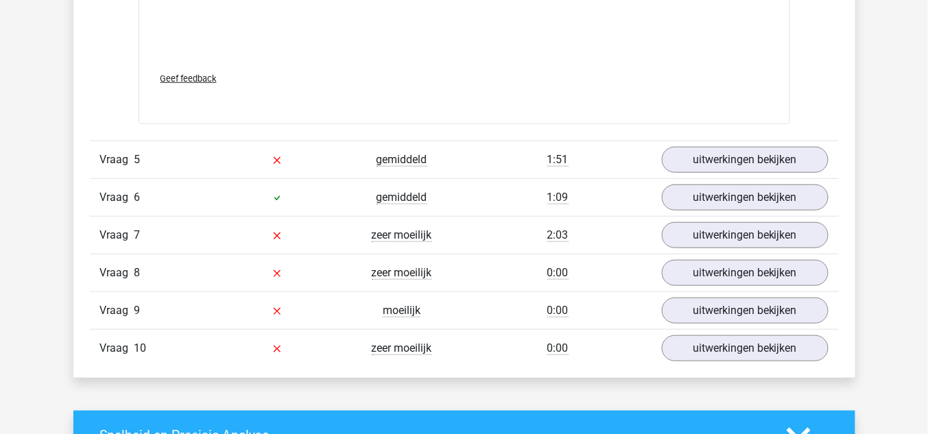
scroll to position [4884, 0]
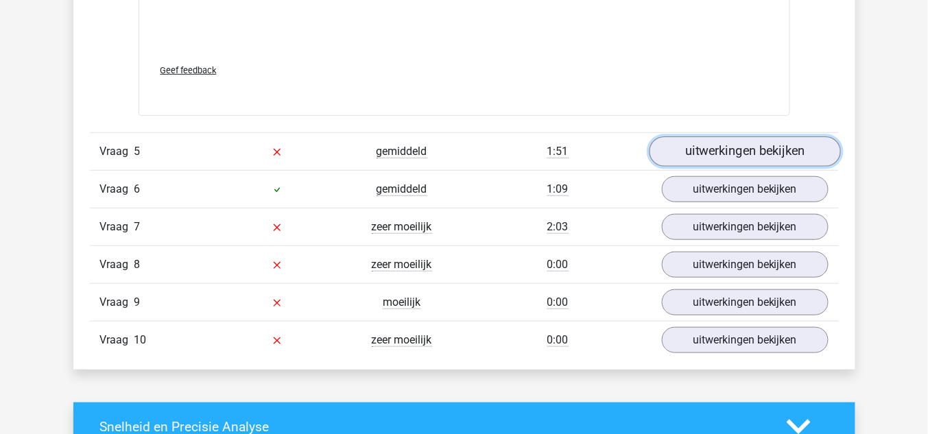
click at [580, 163] on link "uitwerkingen bekijken" at bounding box center [744, 151] width 191 height 30
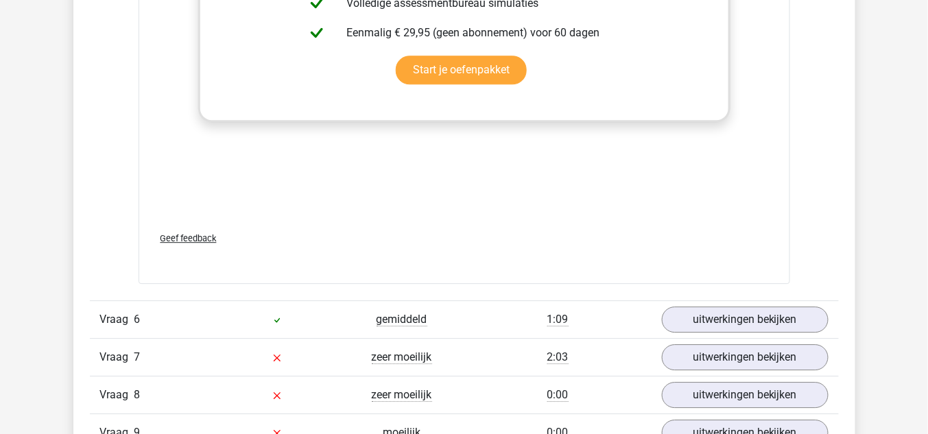
scroll to position [5707, 0]
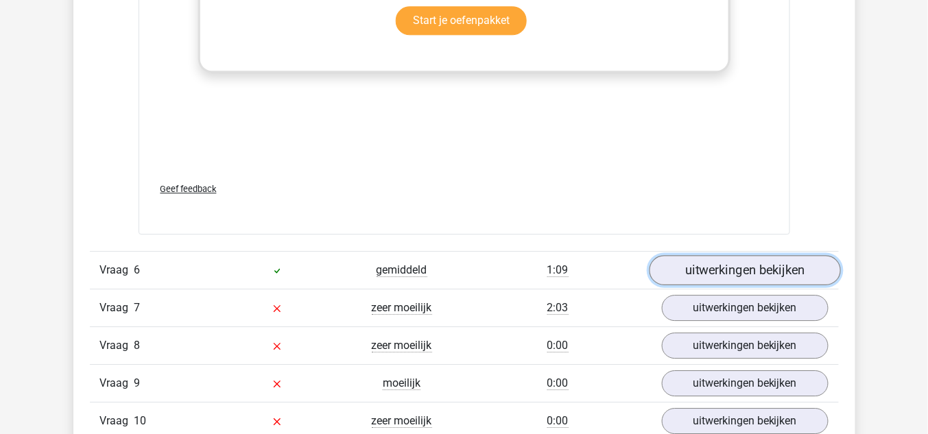
click at [580, 265] on link "uitwerkingen bekijken" at bounding box center [744, 270] width 191 height 30
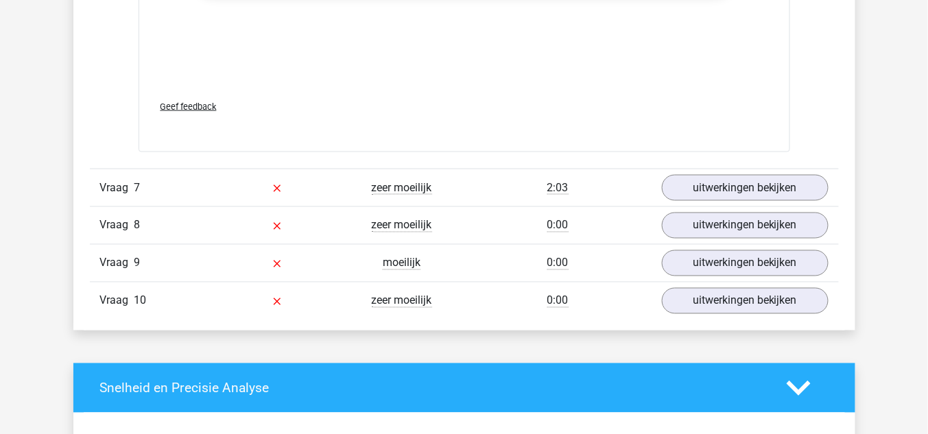
scroll to position [6749, 0]
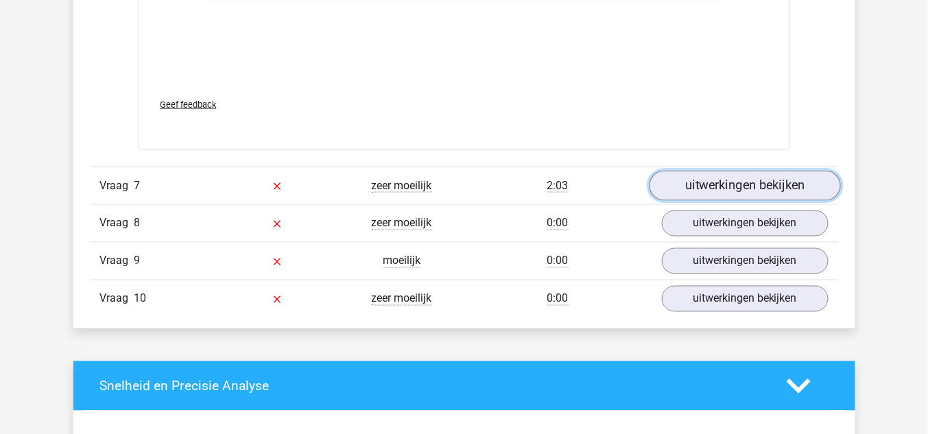
click at [580, 190] on link "uitwerkingen bekijken" at bounding box center [744, 186] width 191 height 30
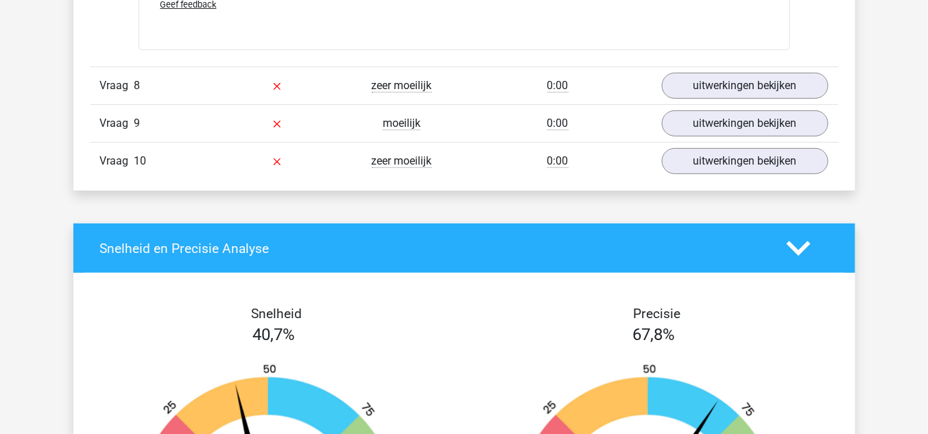
scroll to position [7792, 0]
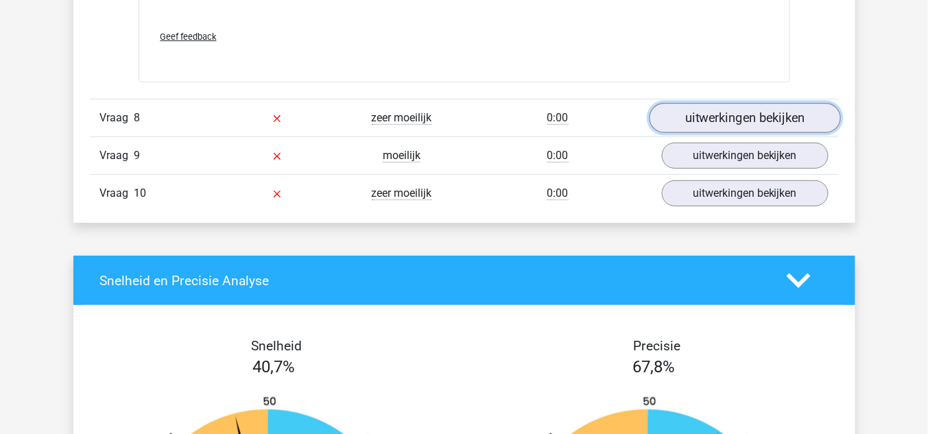
click at [580, 115] on link "uitwerkingen bekijken" at bounding box center [744, 119] width 191 height 30
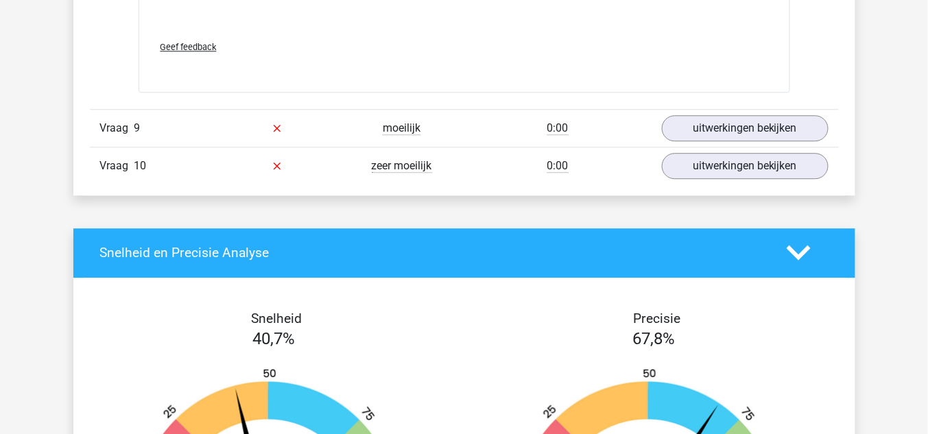
scroll to position [8780, 0]
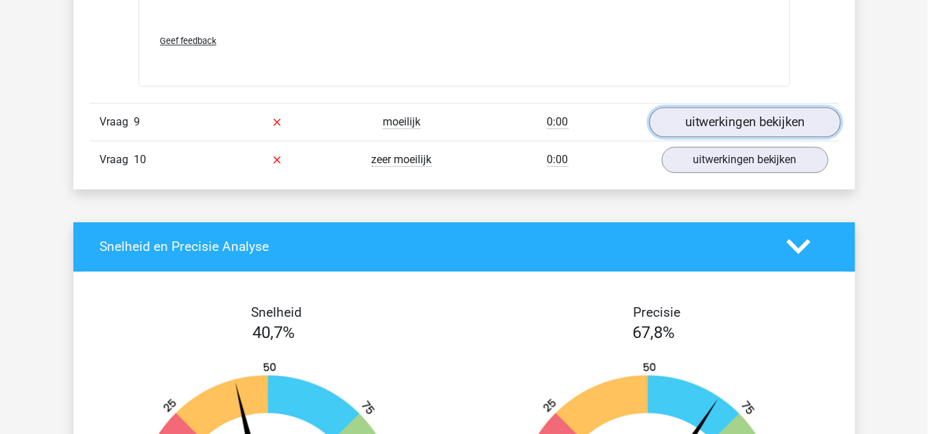
click at [580, 121] on link "uitwerkingen bekijken" at bounding box center [744, 122] width 191 height 30
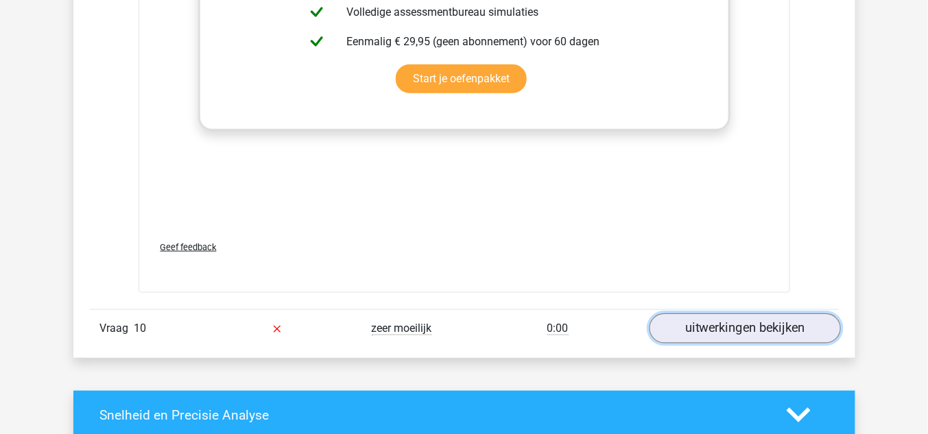
click at [580, 265] on link "uitwerkingen bekijken" at bounding box center [744, 328] width 191 height 30
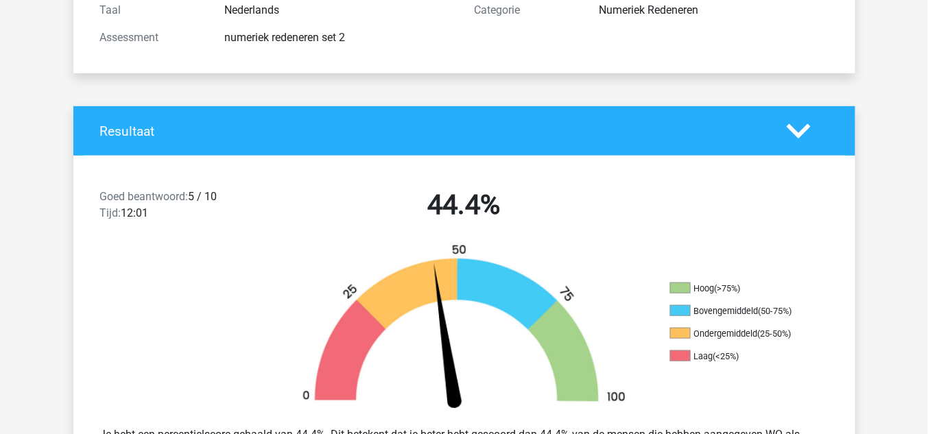
scroll to position [0, 0]
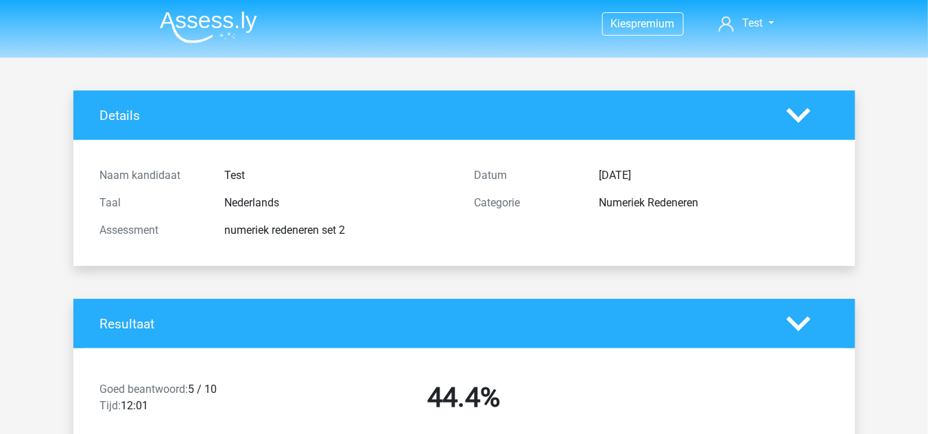
click at [185, 18] on img at bounding box center [208, 27] width 97 height 32
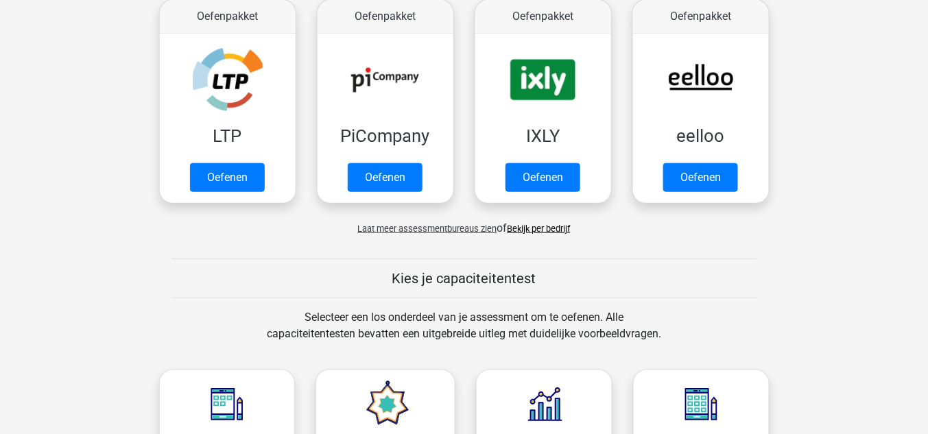
scroll to position [274, 0]
